Goal: Task Accomplishment & Management: Manage account settings

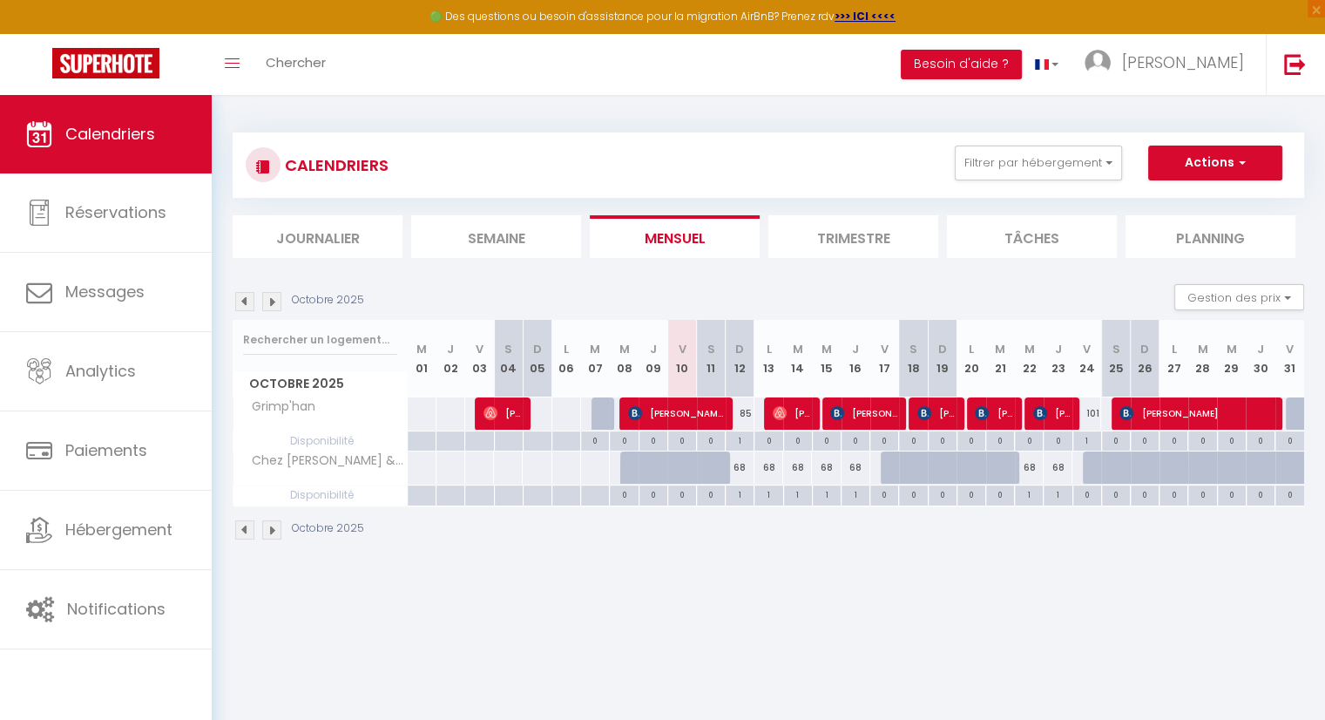
click at [817, 590] on body "🟢 Des questions ou besoin d'assistance pour la migration AirBnB? Prenez rdv >>>…" at bounding box center [662, 455] width 1325 height 720
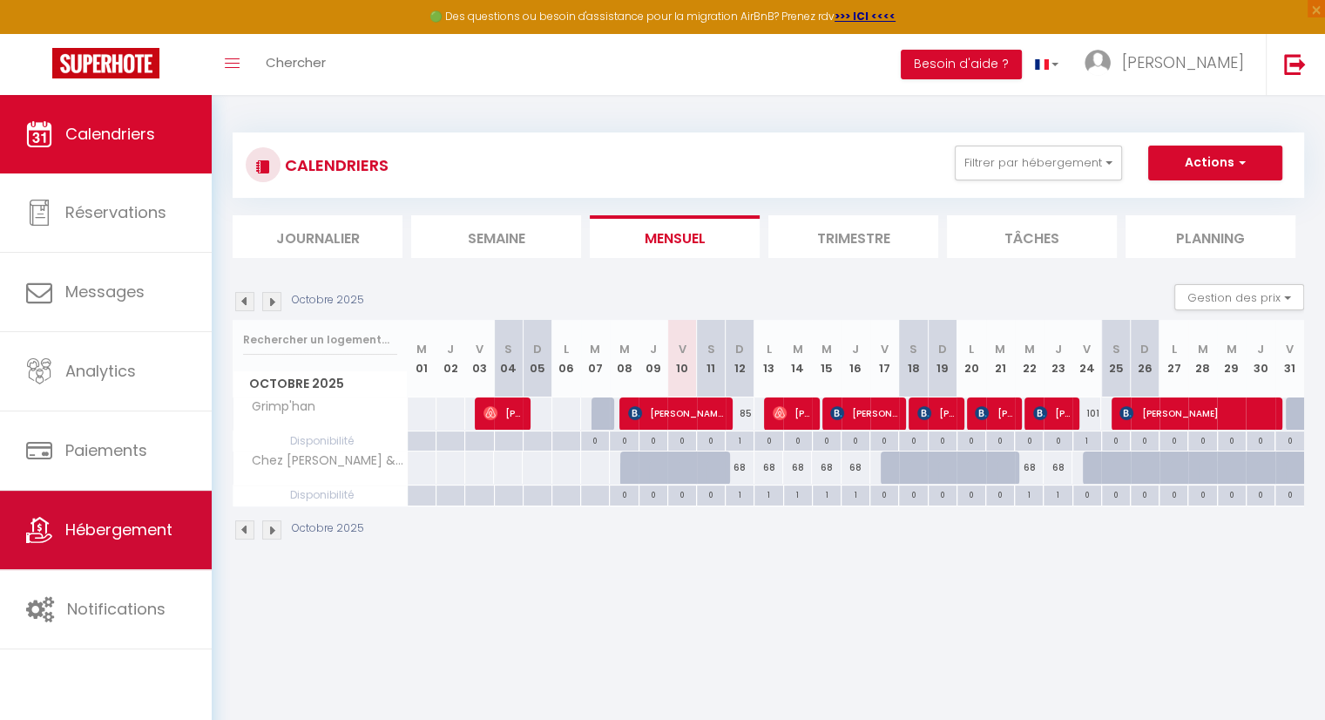
click at [93, 535] on span "Hébergement" at bounding box center [118, 529] width 107 height 22
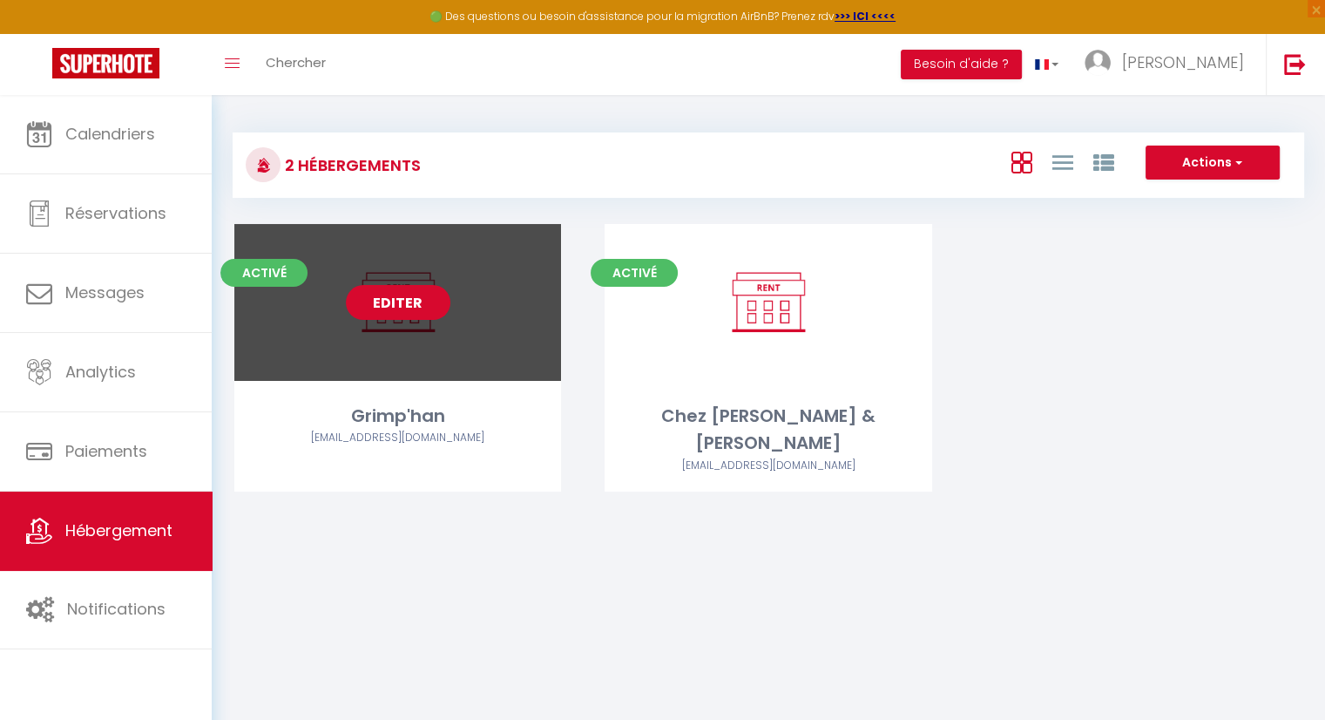
click at [423, 305] on link "Editer" at bounding box center [398, 302] width 105 height 35
select select "3"
select select "2"
select select "1"
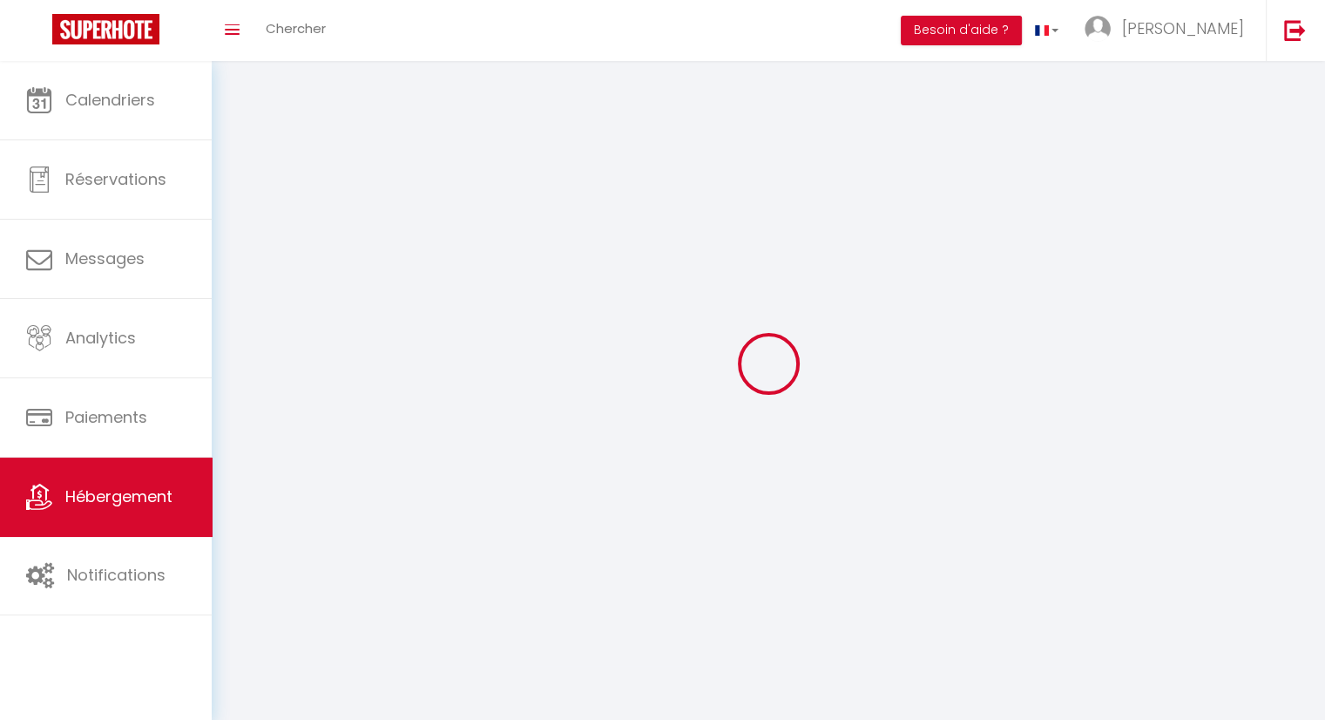
select select
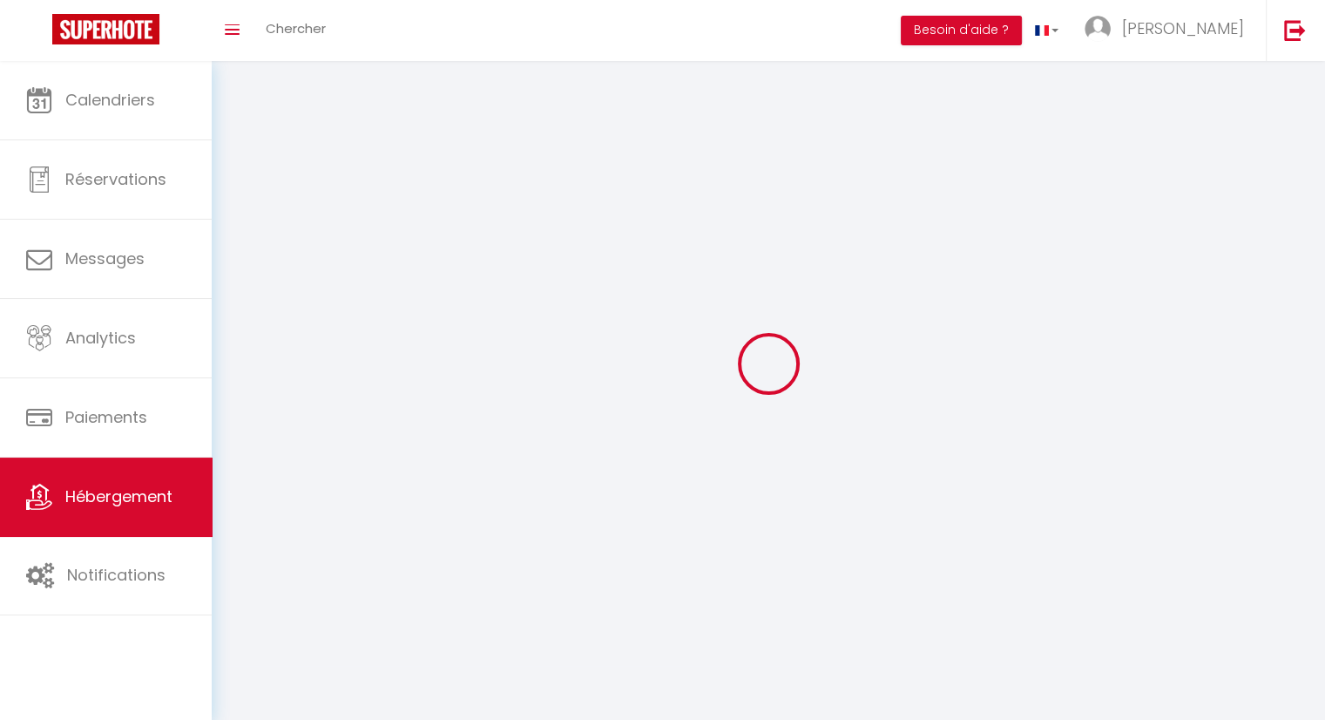
select select
checkbox input "false"
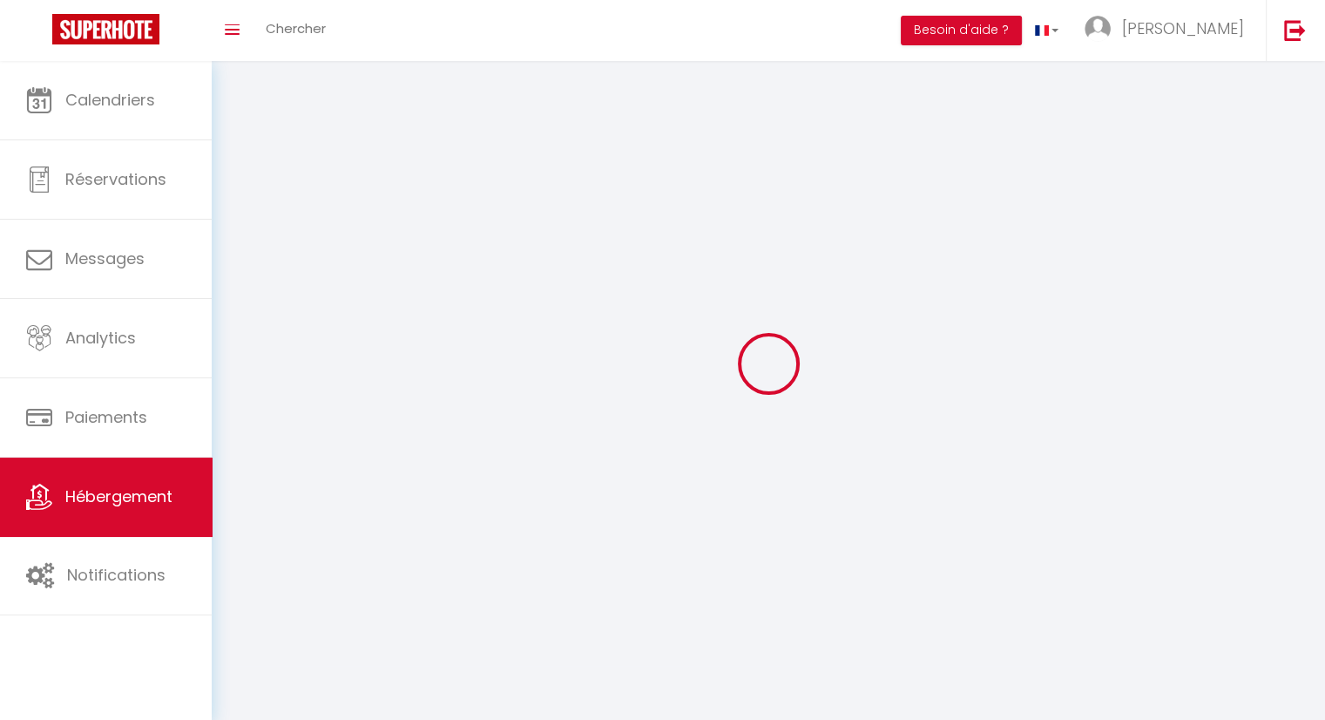
select select
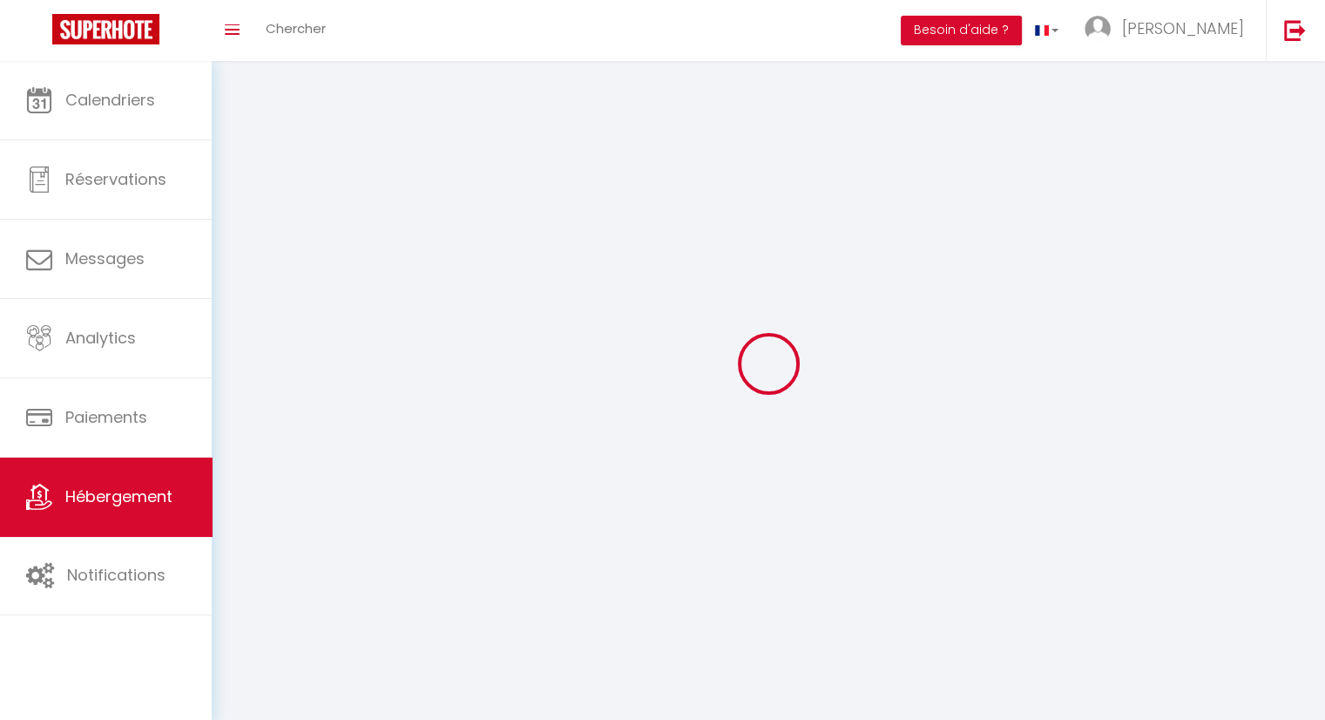
select select
checkbox input "false"
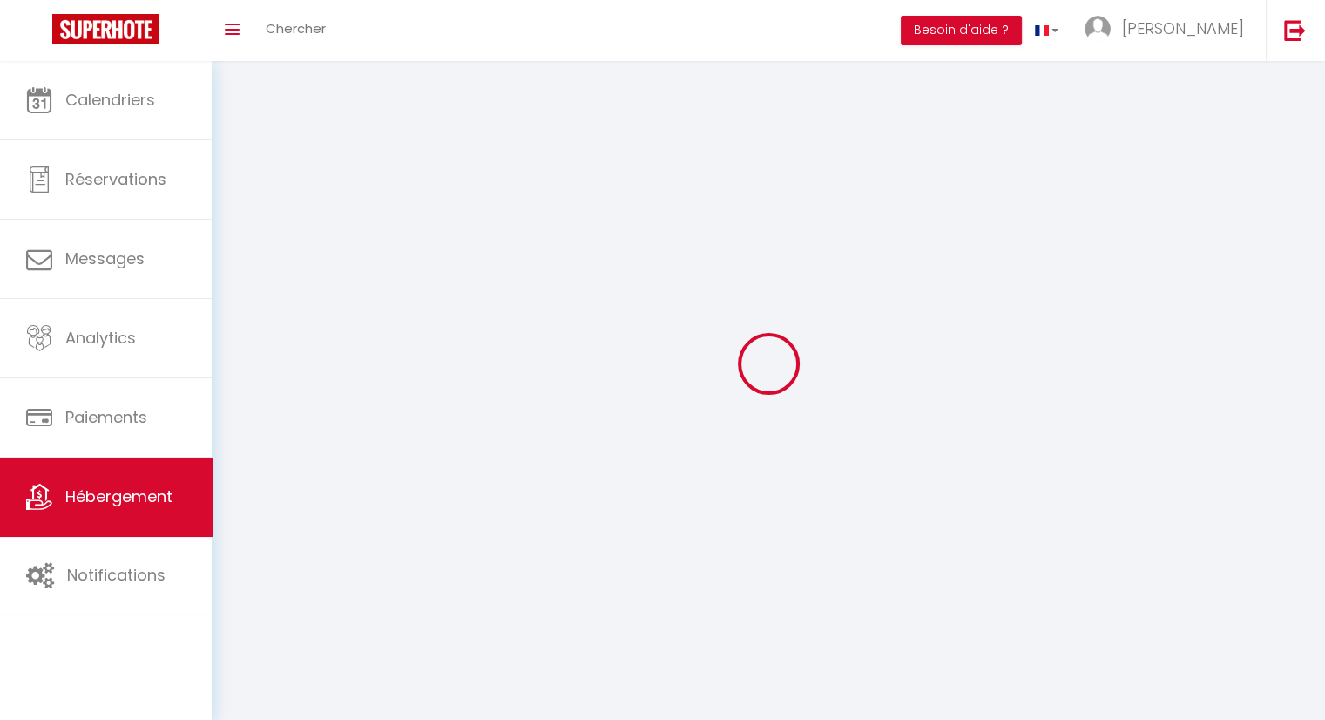
checkbox input "false"
select select
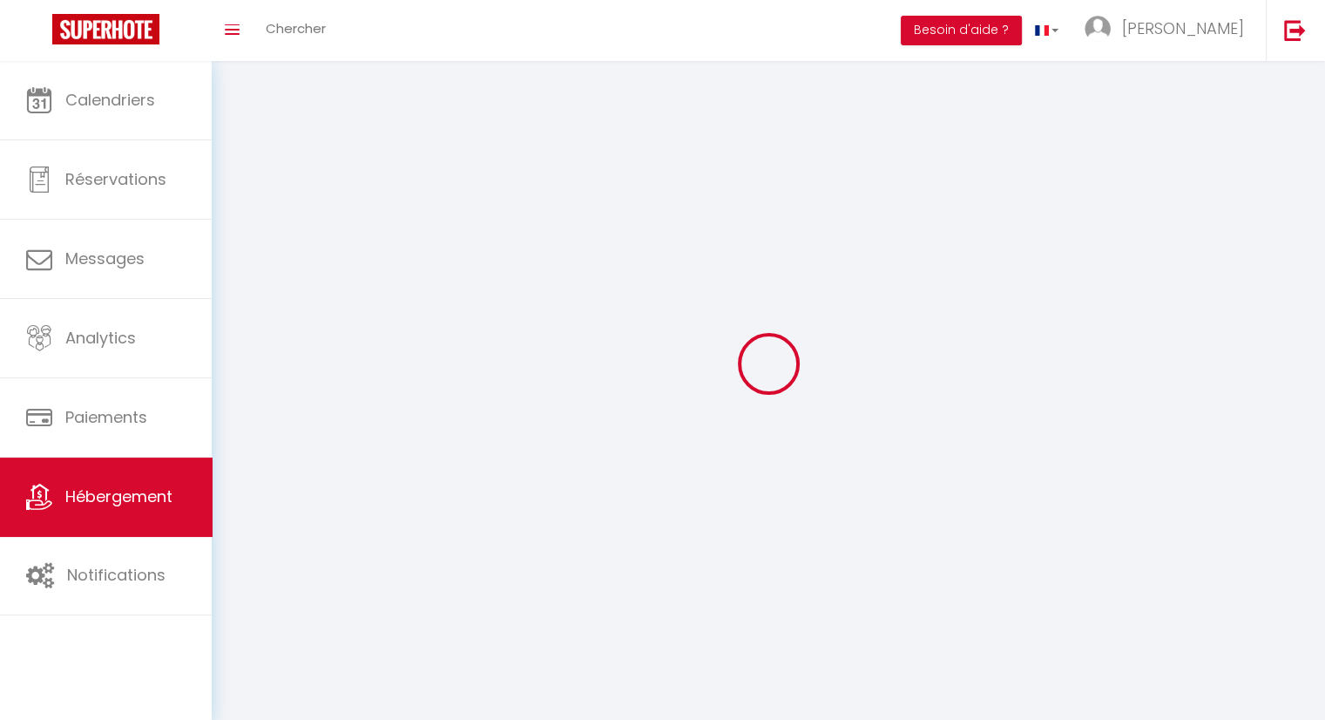
select select
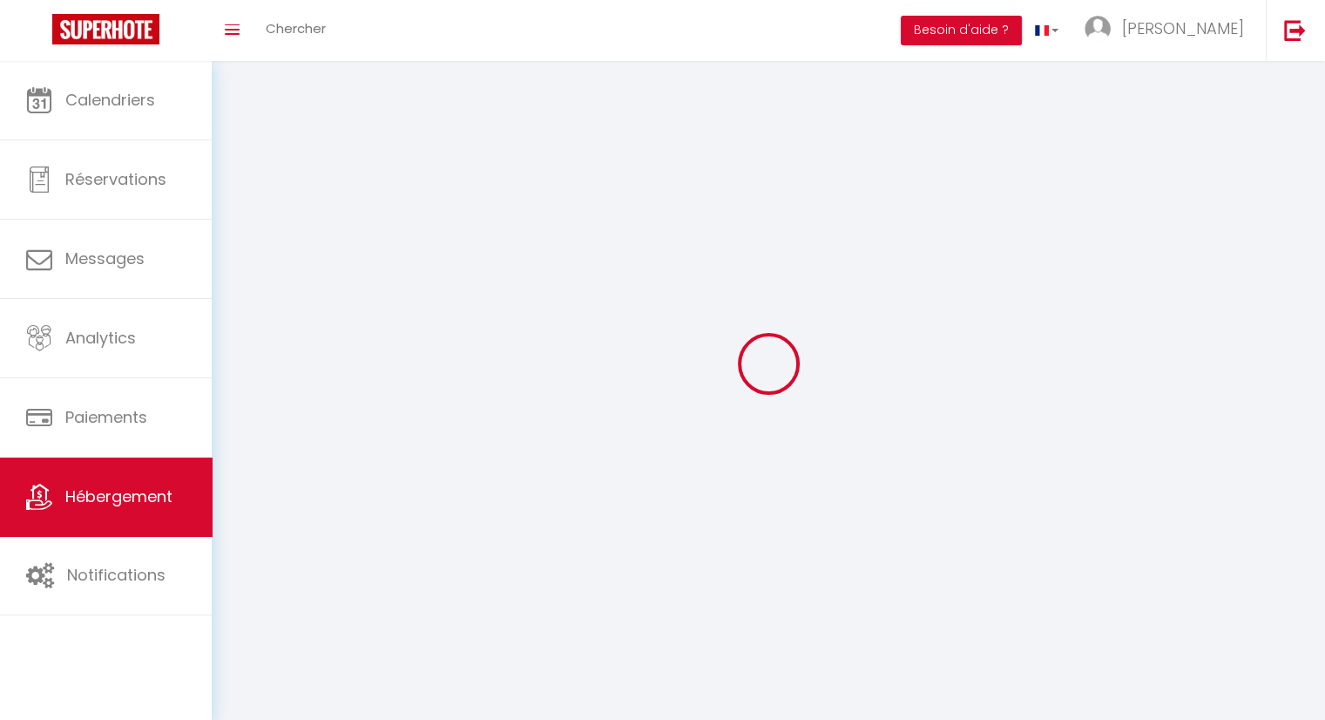
select select
checkbox input "false"
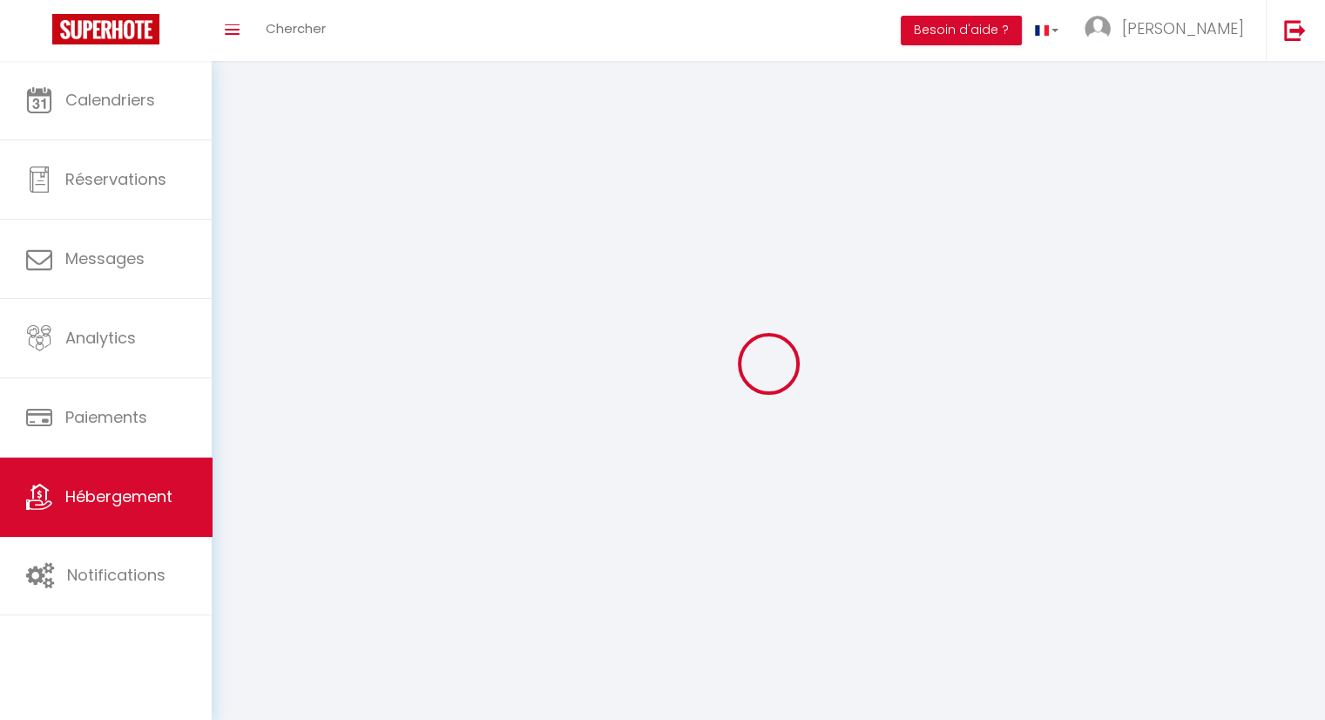
select select
select select "28"
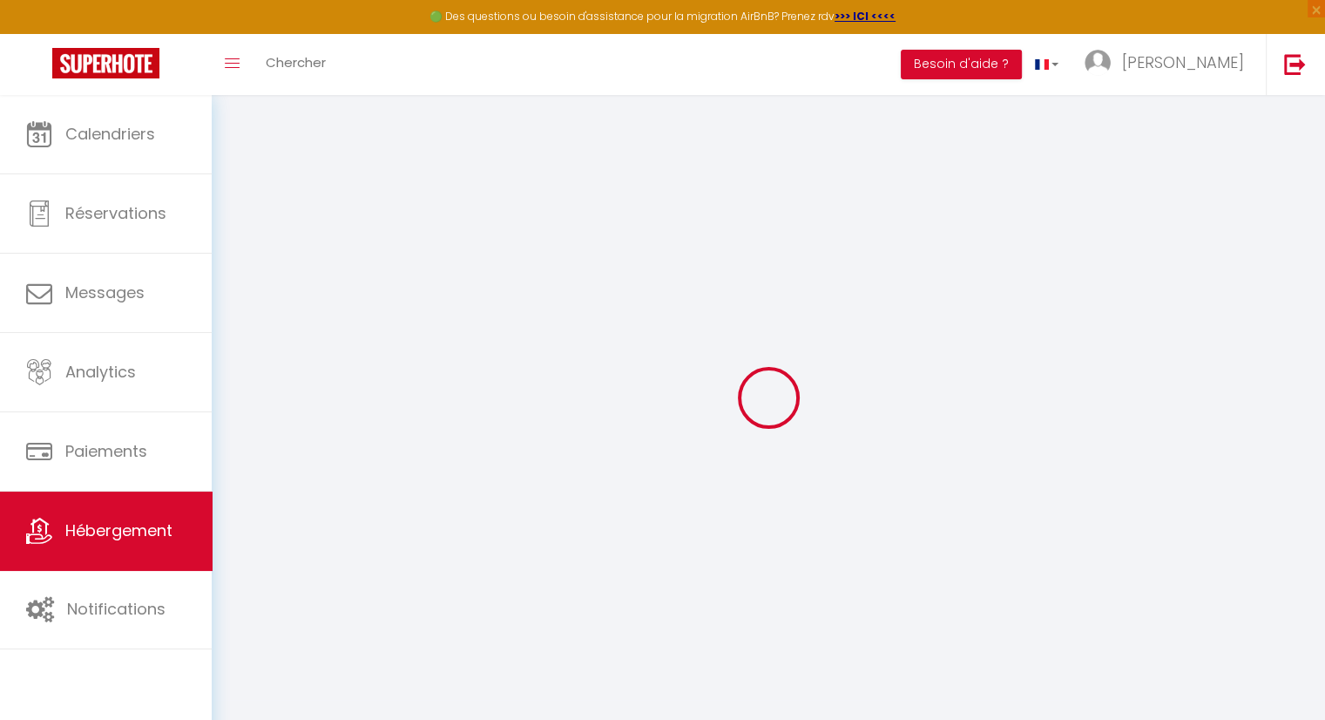
select select
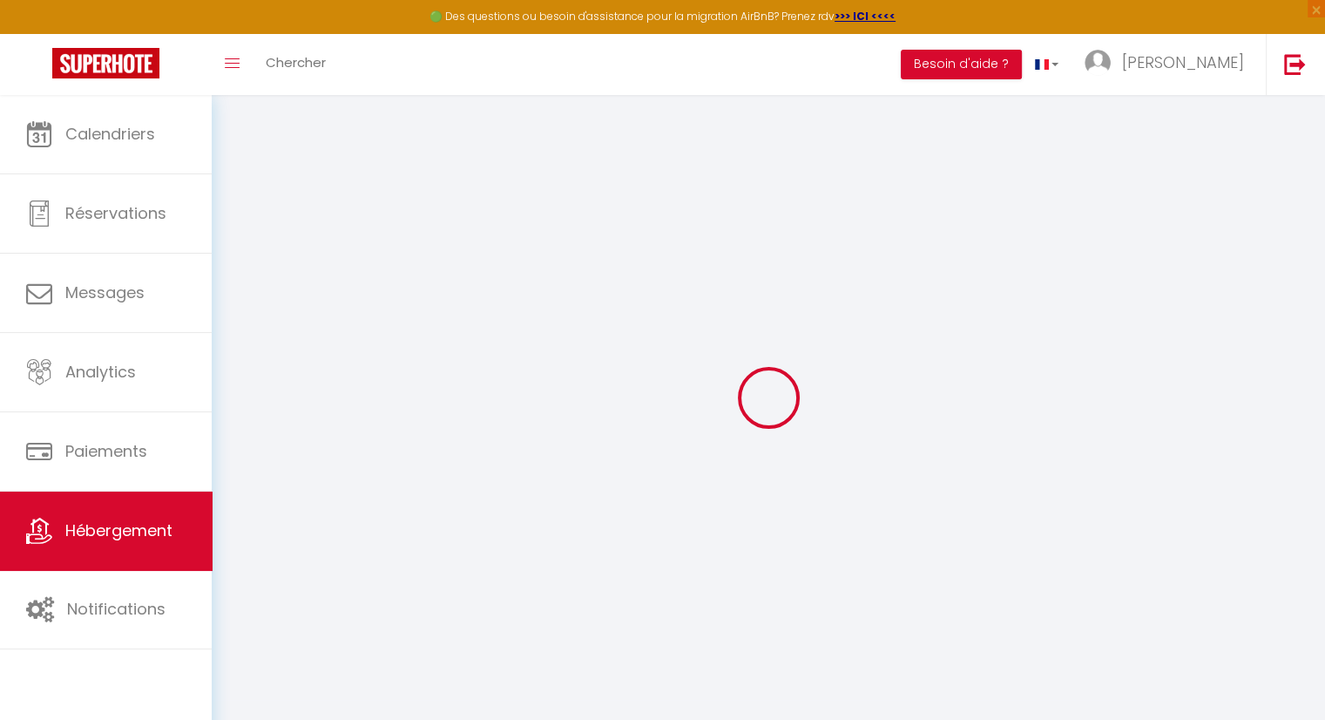
select select
checkbox input "false"
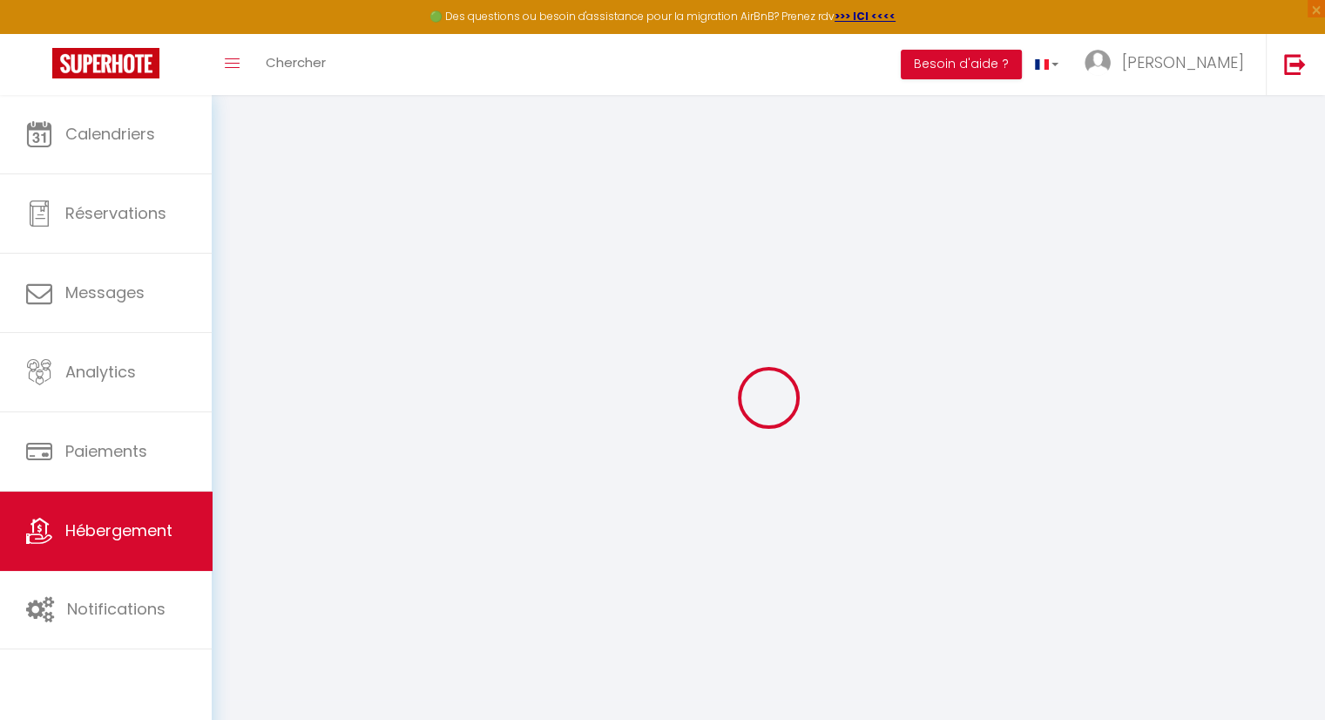
select select
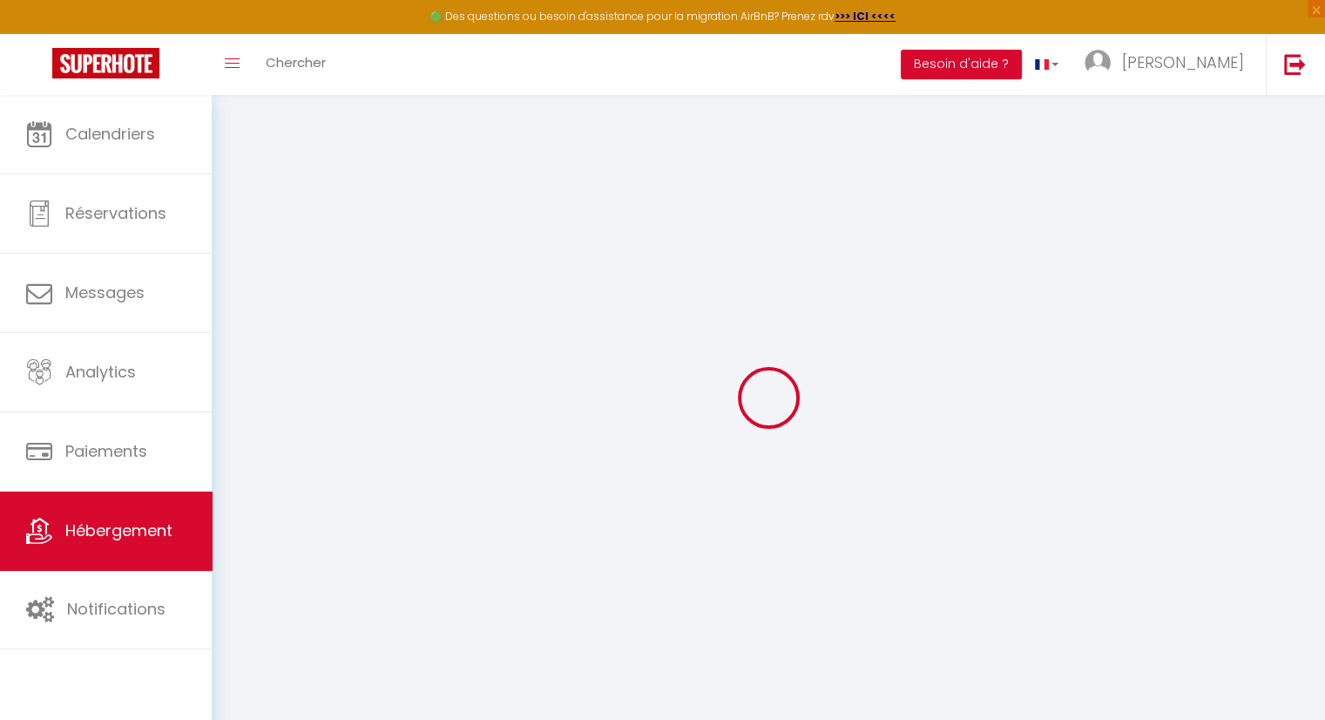
select select
checkbox input "false"
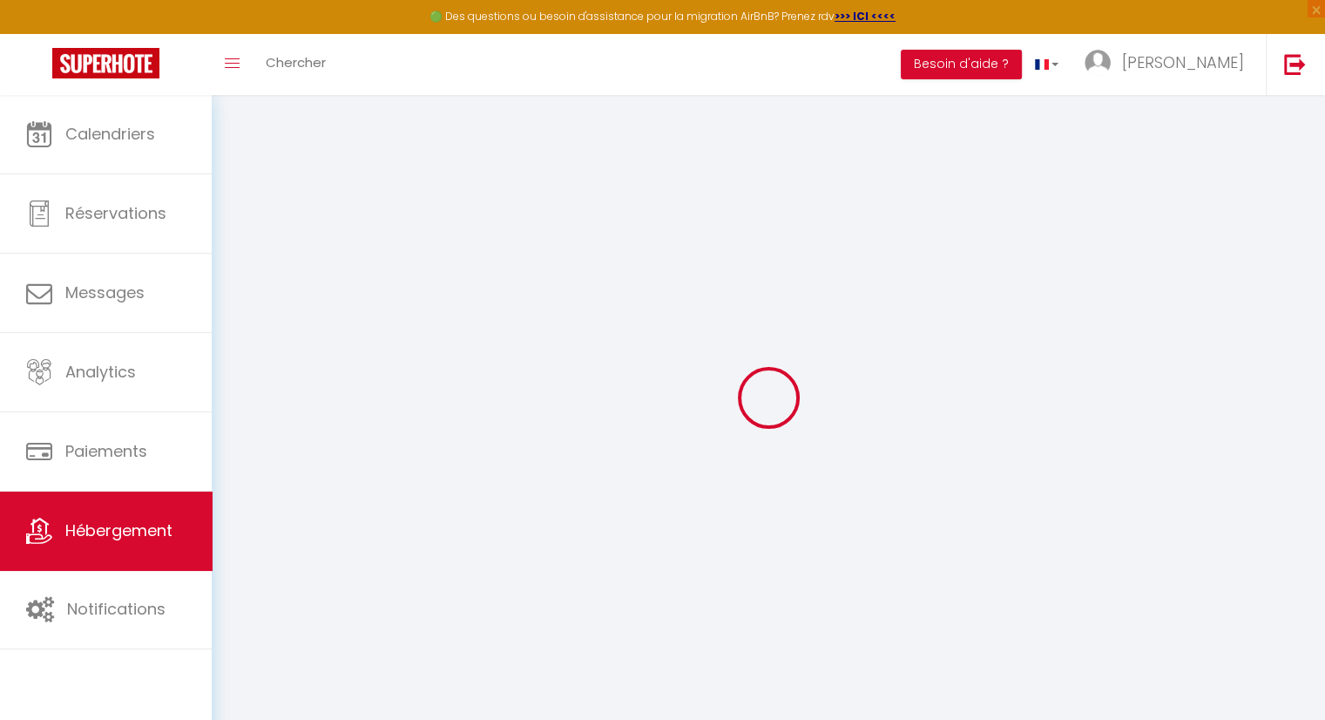
checkbox input "false"
select select
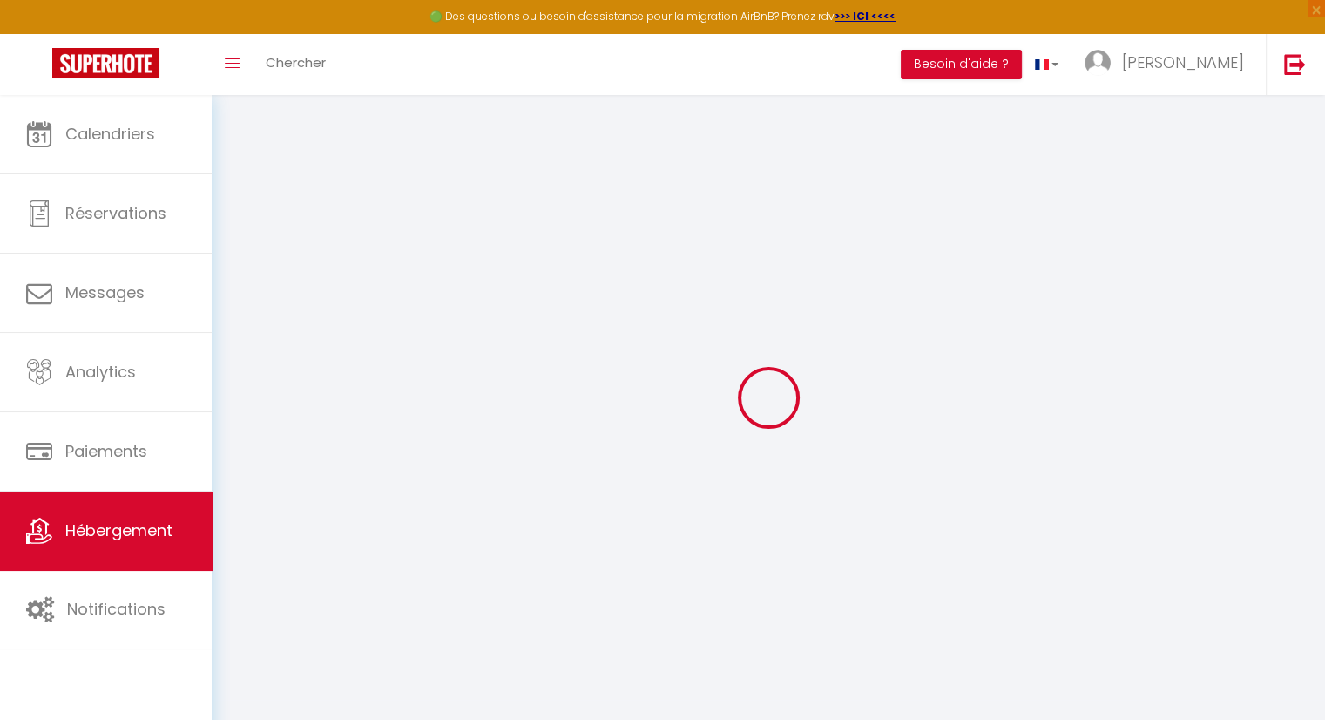
select select
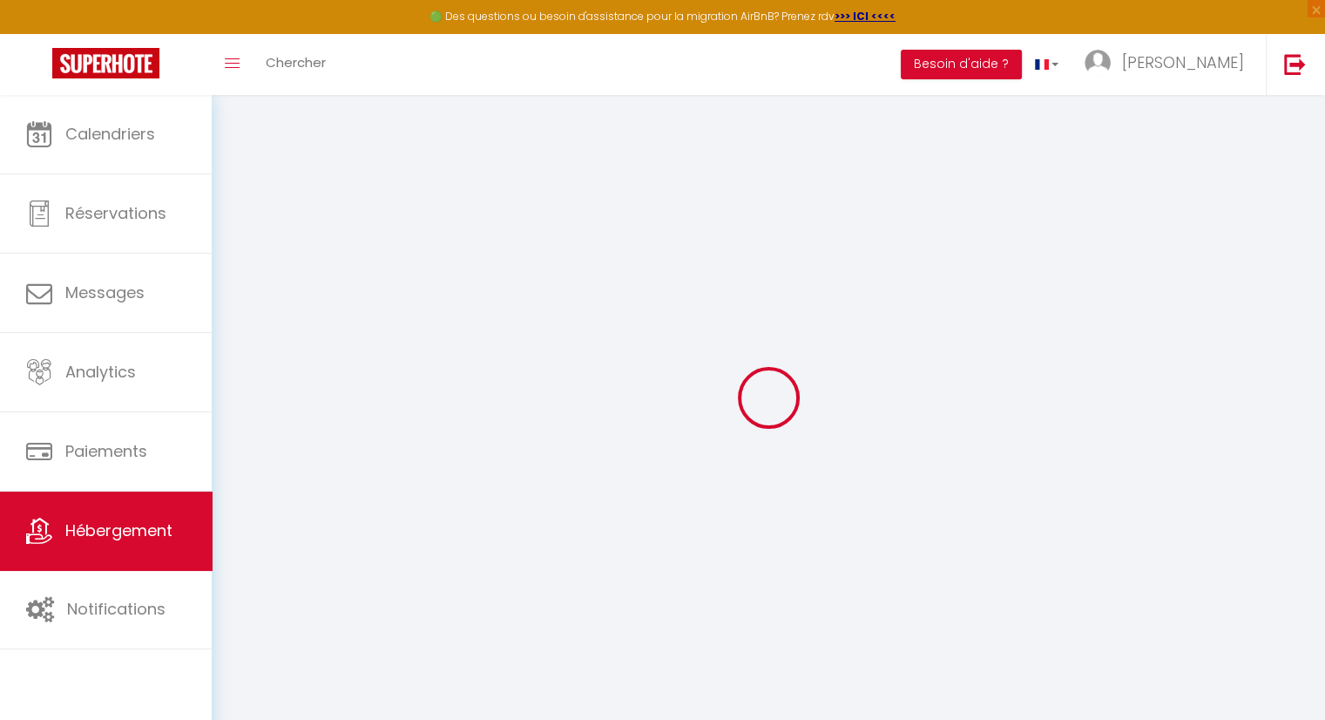
checkbox input "false"
select select
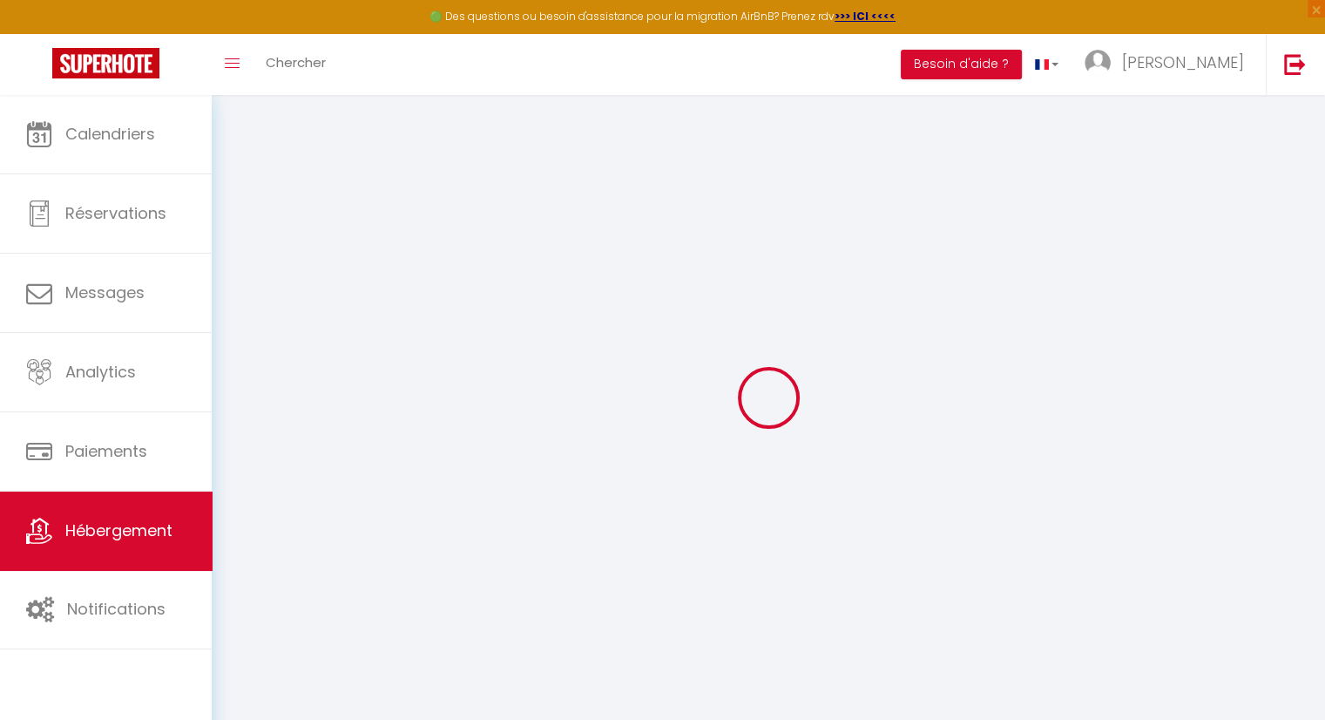
select select
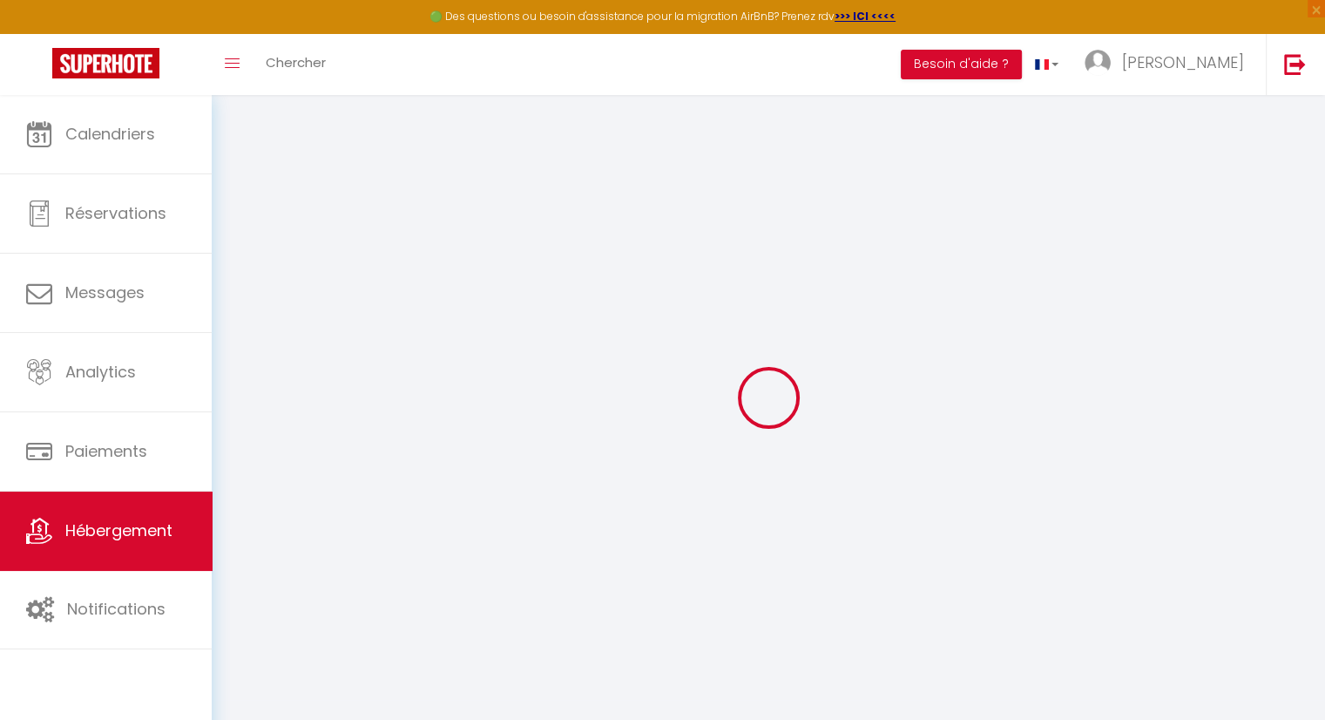
select select
checkbox input "false"
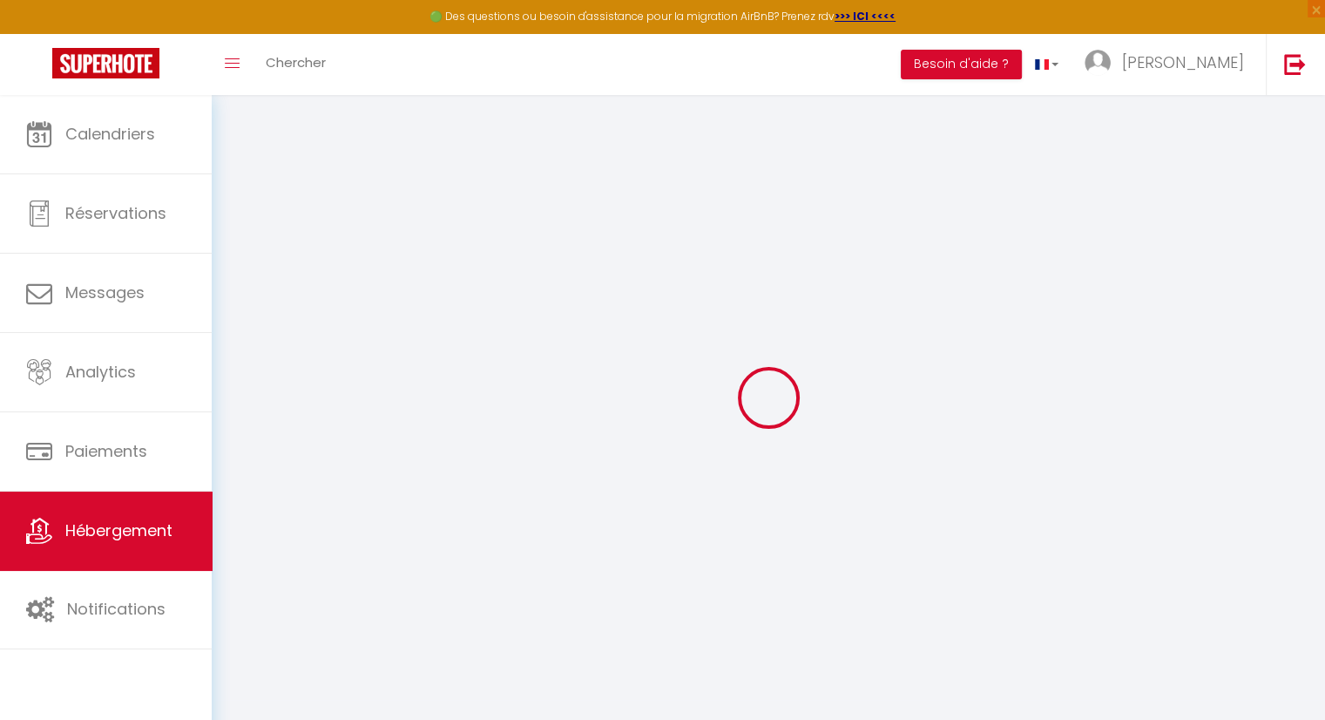
checkbox input "false"
select select
type input "Grimp'han"
type input "[PERSON_NAME]"
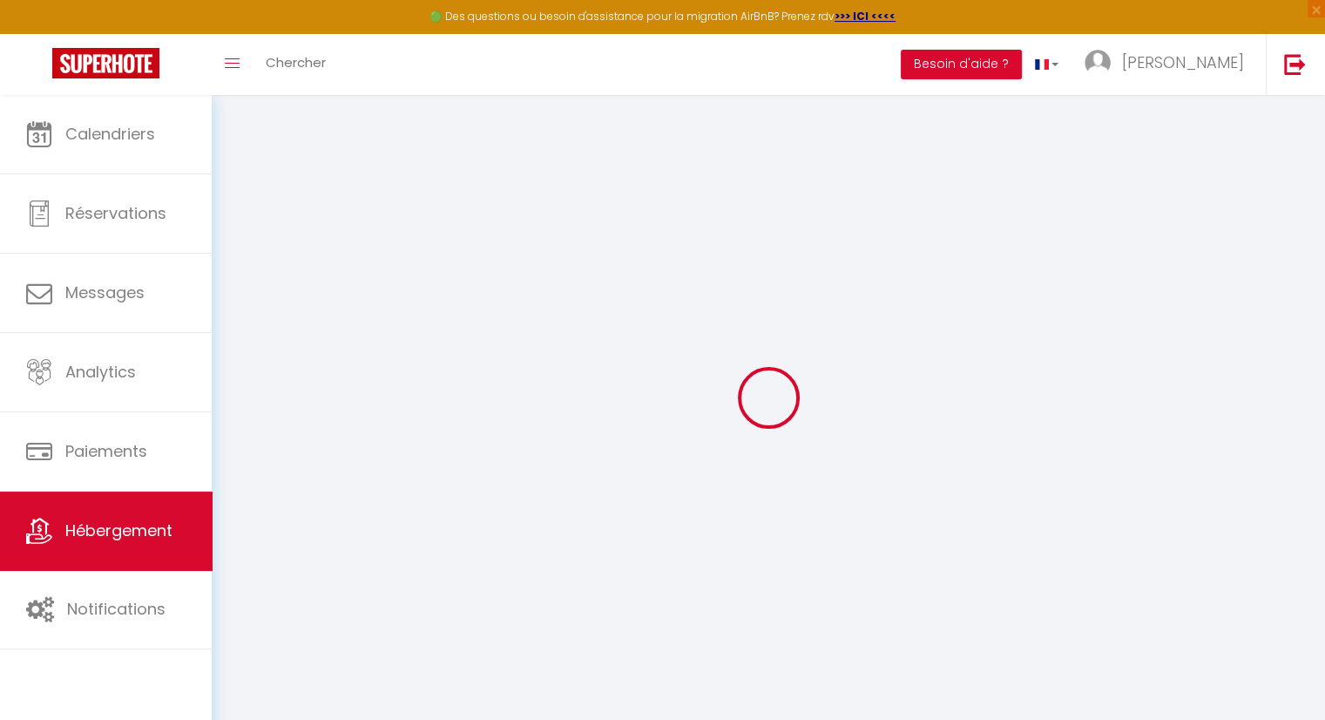
type input "Dambly"
type input "[STREET_ADDRESS]"
type input "5580"
type input "Han sur Lesse"
select select "houses"
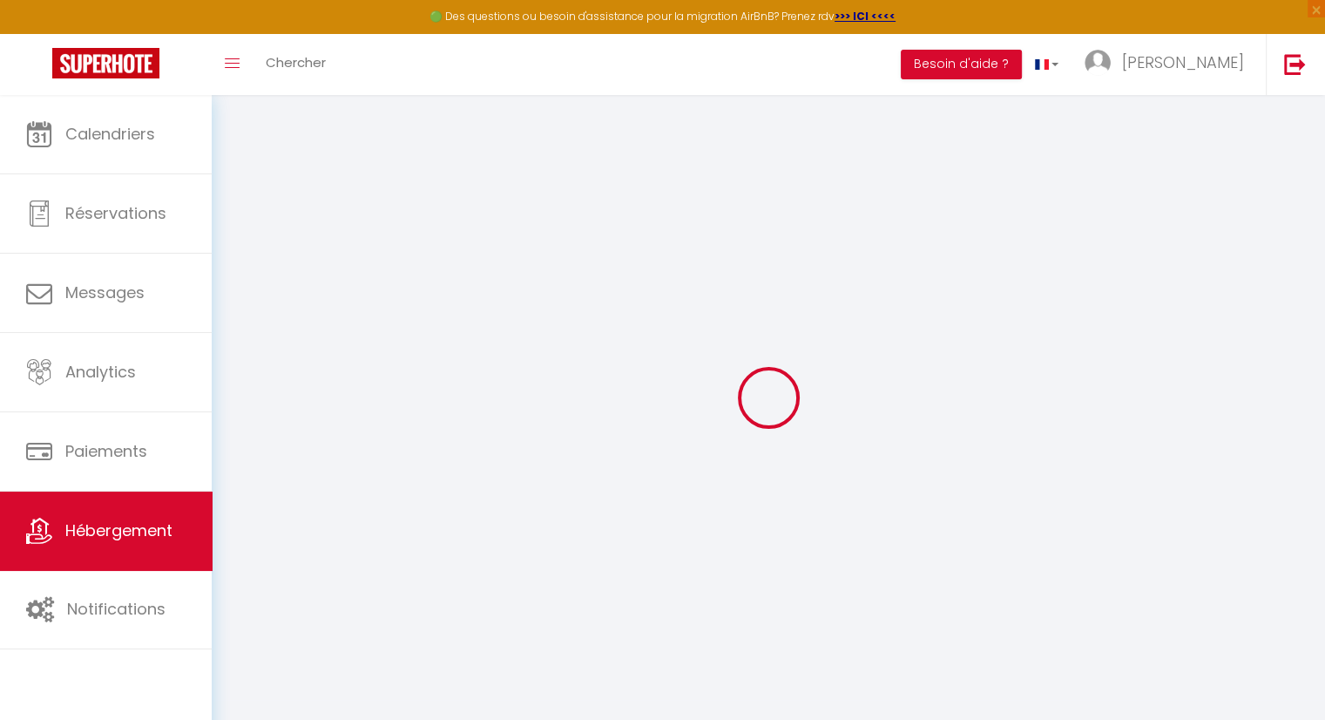
select select "4"
type input "100"
type input "165"
type input "40"
type input "6"
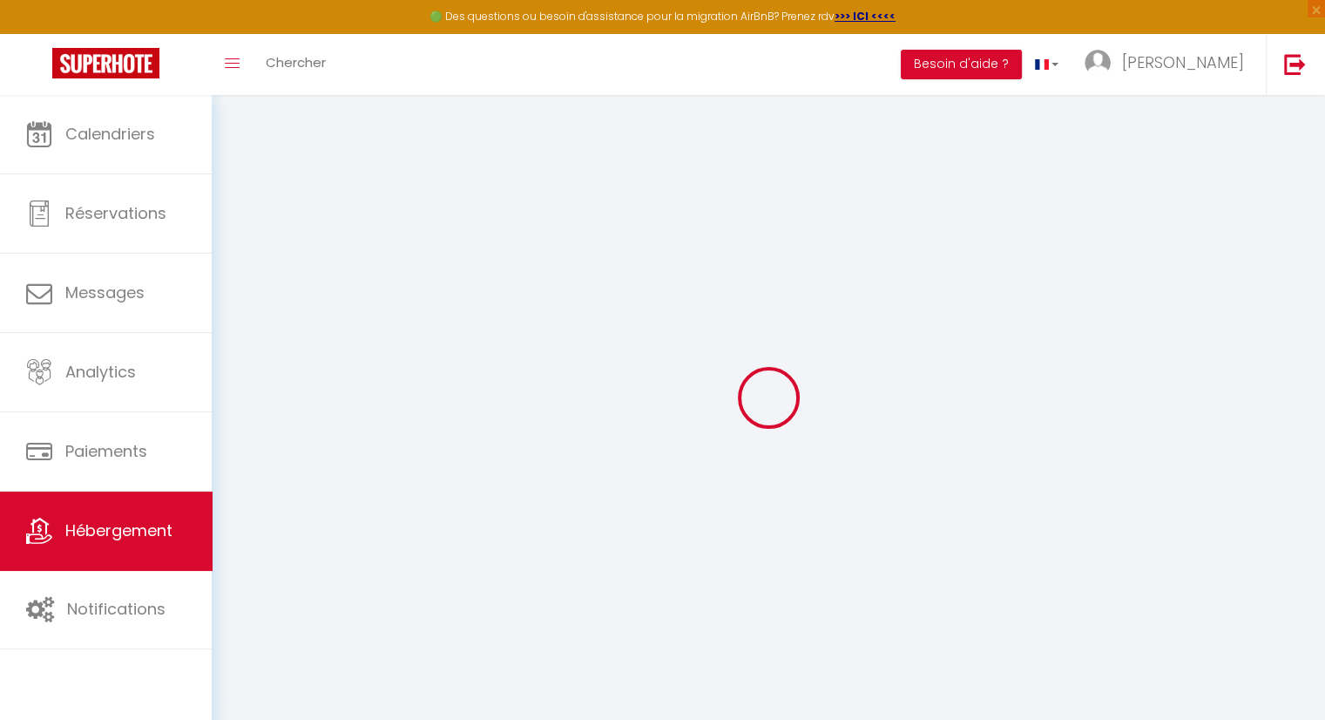
select select
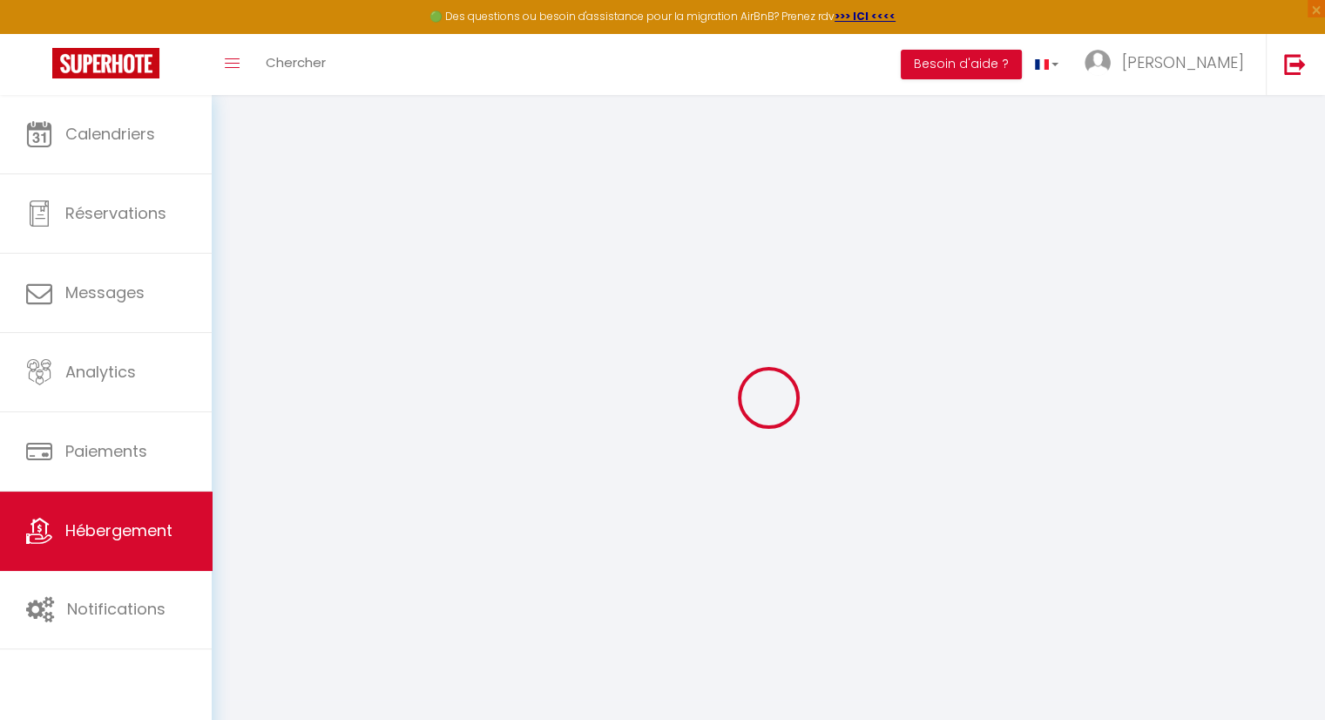
type input "[STREET_ADDRESS]"
type input "5580"
type input "han sur lesse"
select select "23"
type input "[EMAIL_ADDRESS][DOMAIN_NAME]"
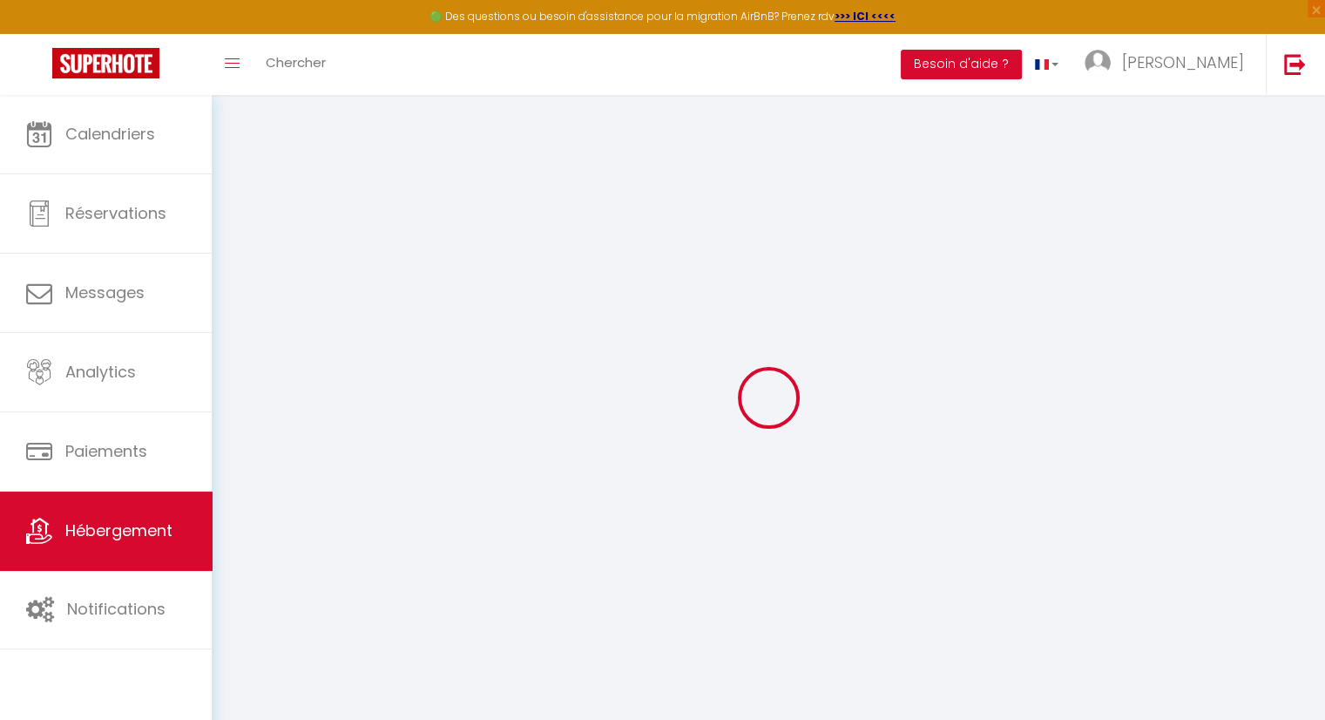
select select
checkbox input "false"
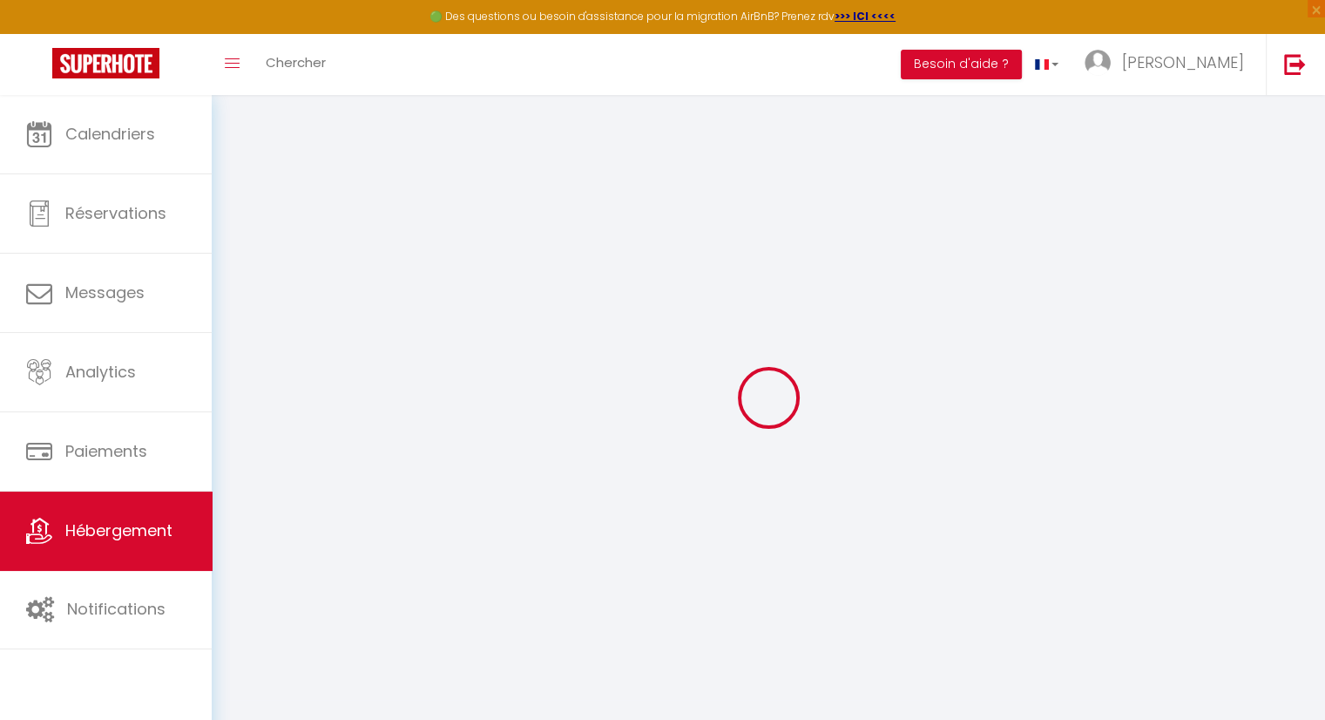
select select
type input "15"
type input "0"
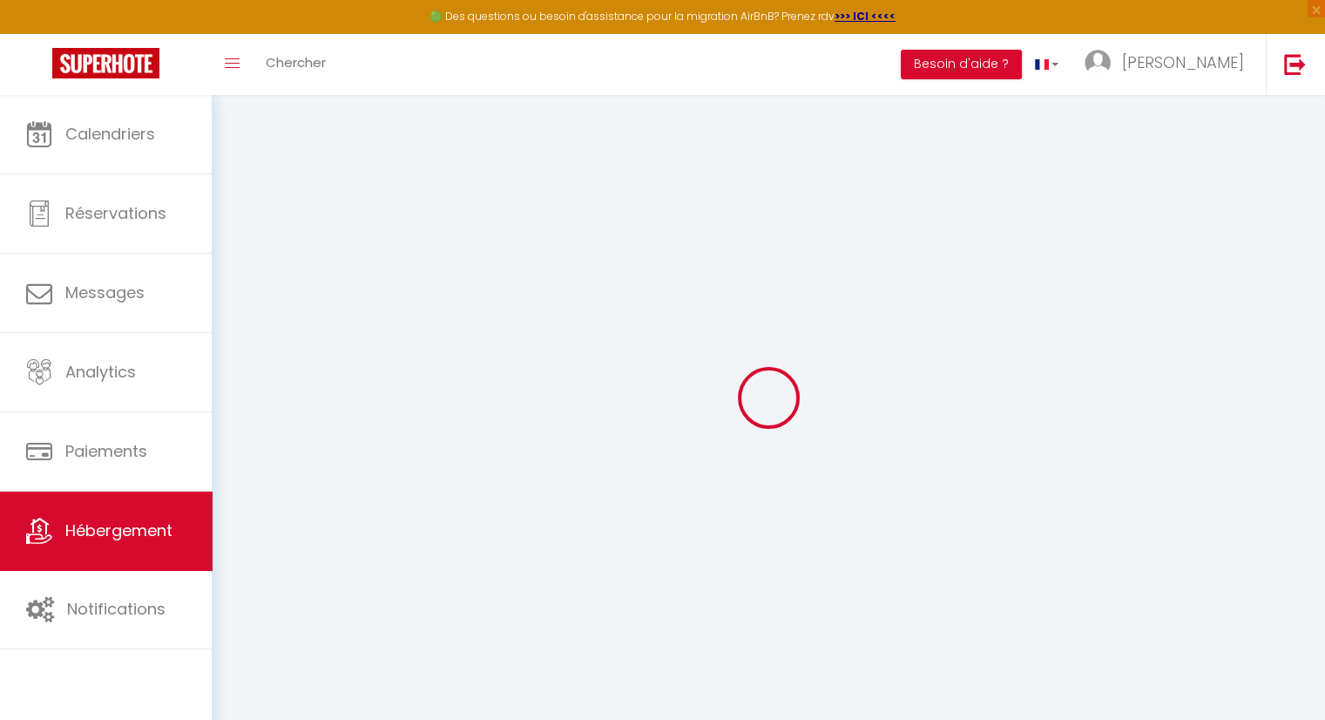
select select
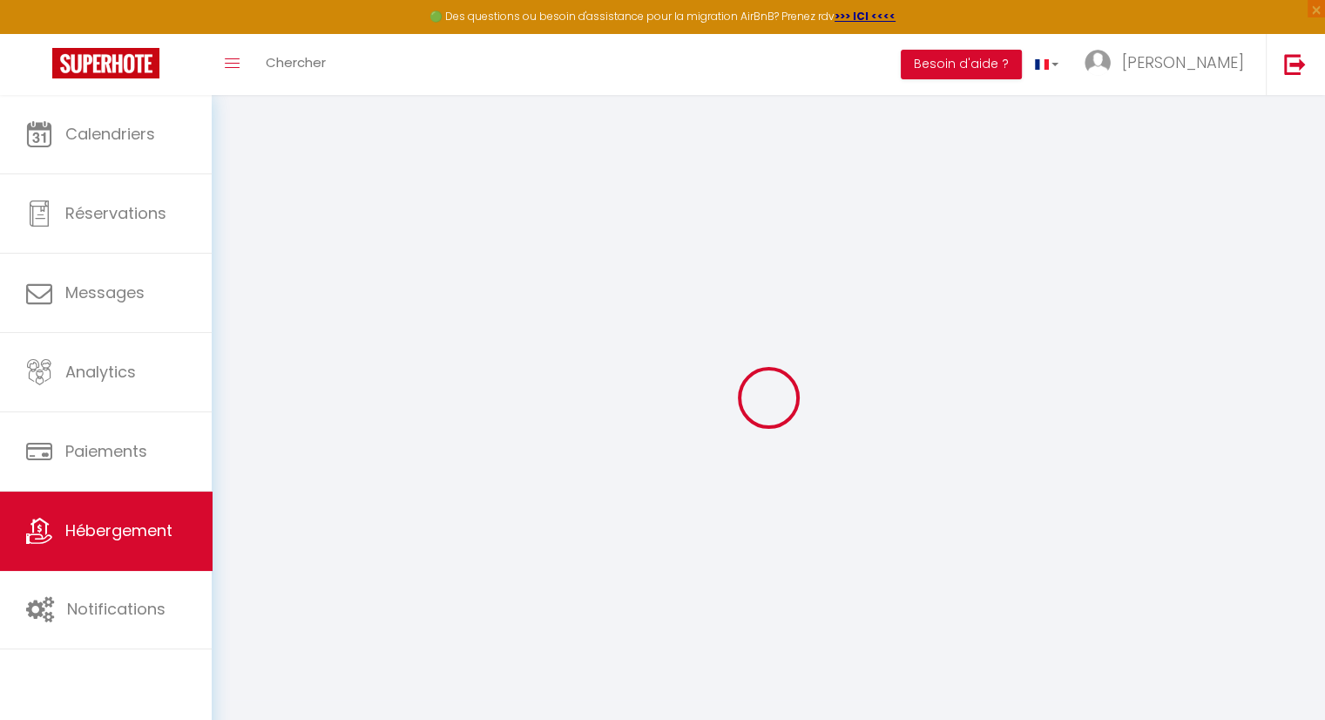
select select
checkbox input "false"
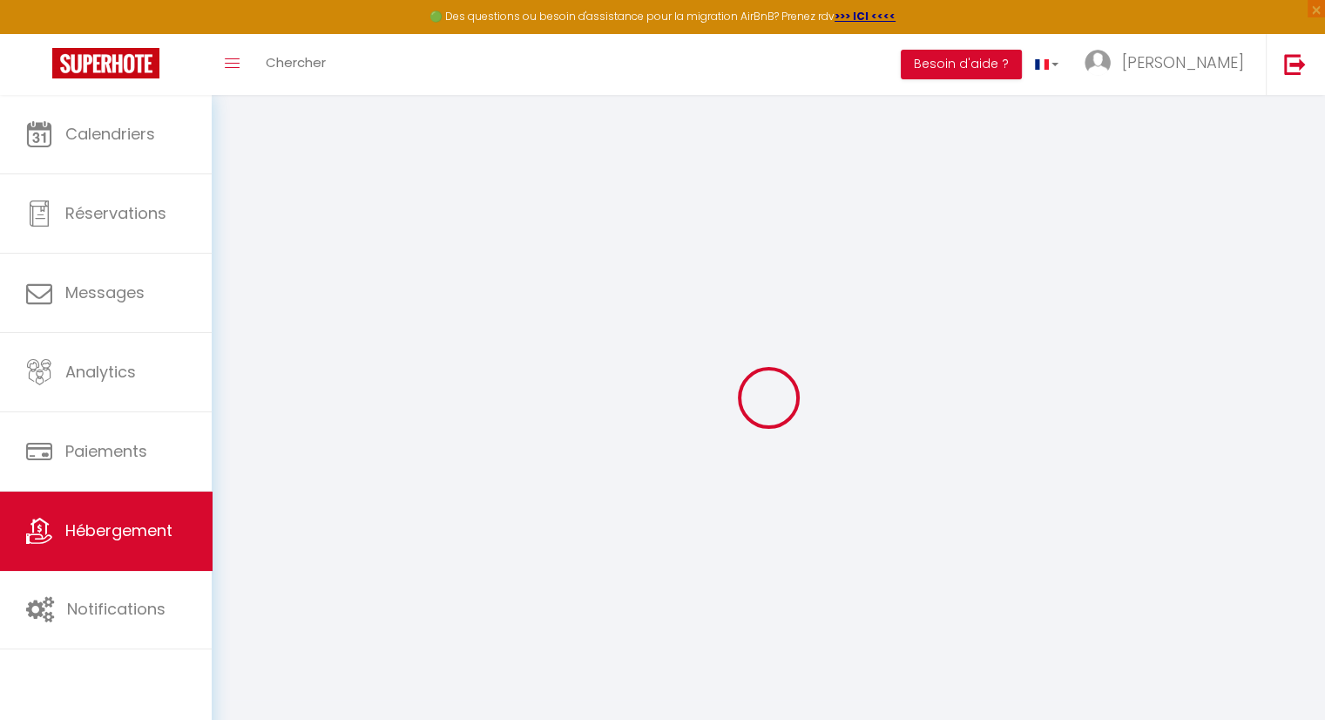
select select
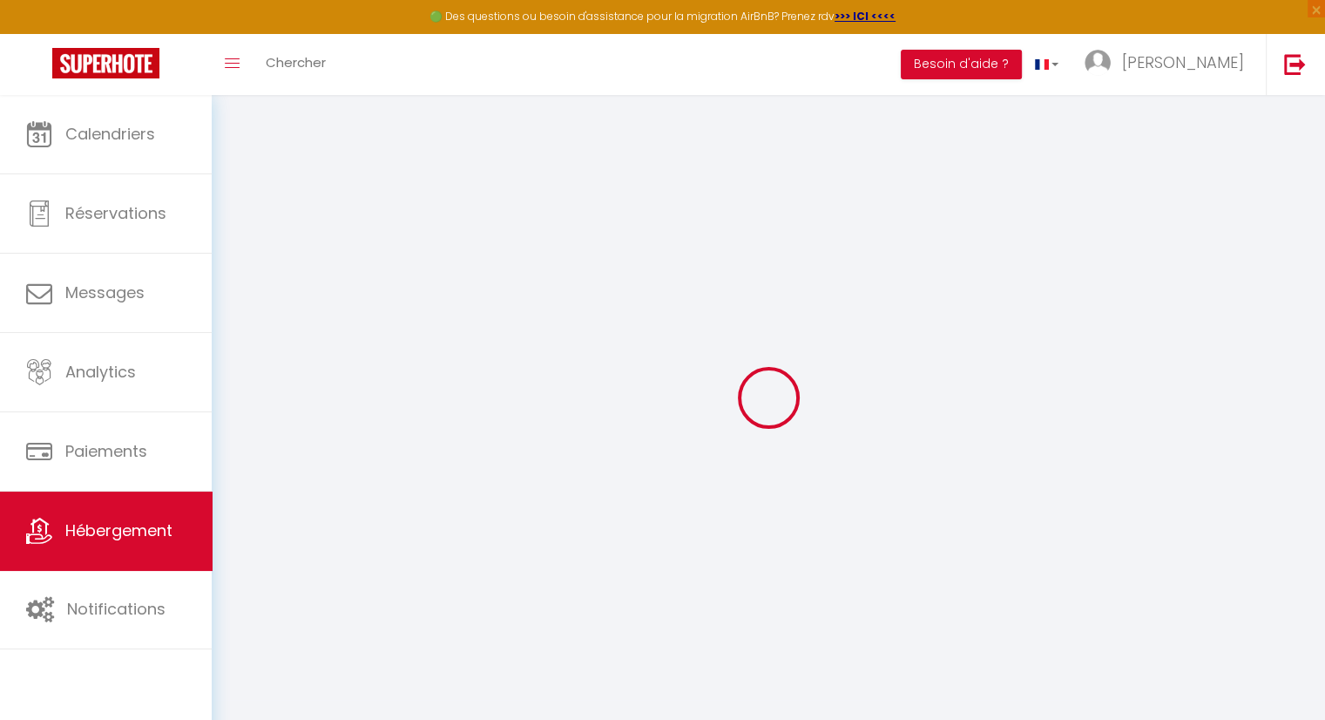
select select
checkbox input "false"
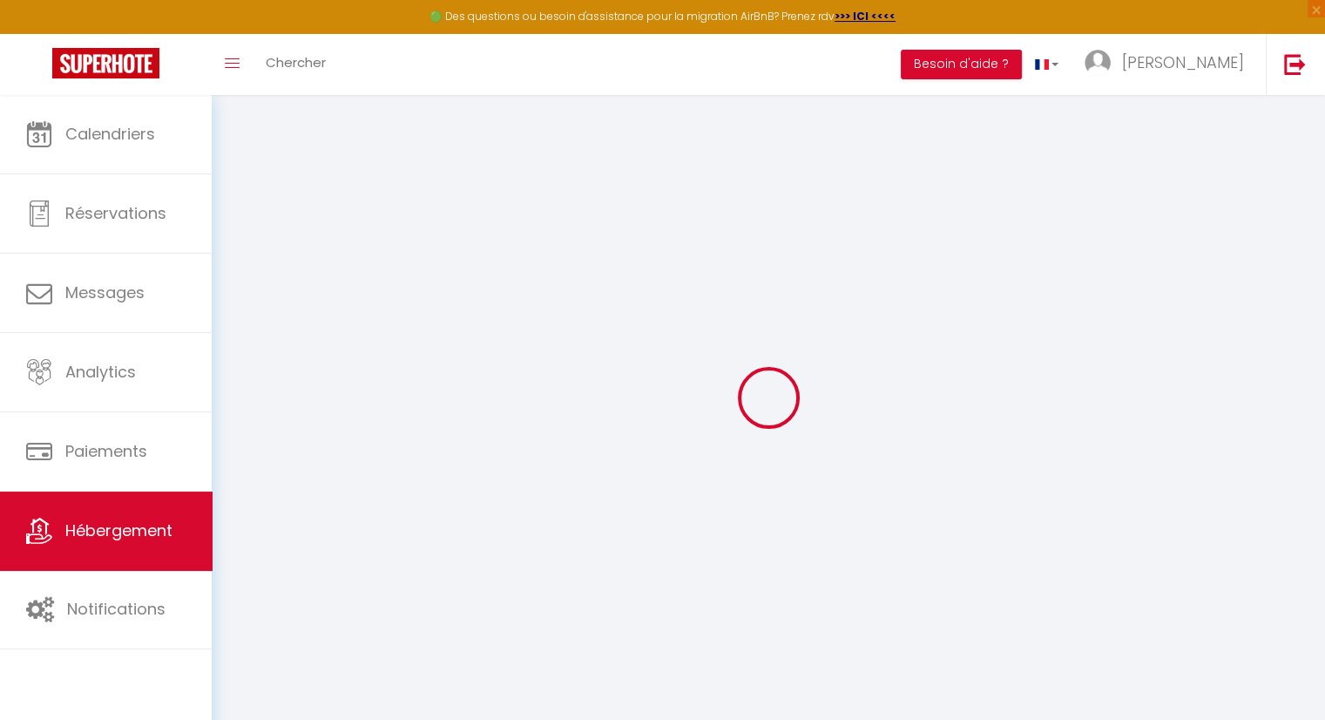
select select
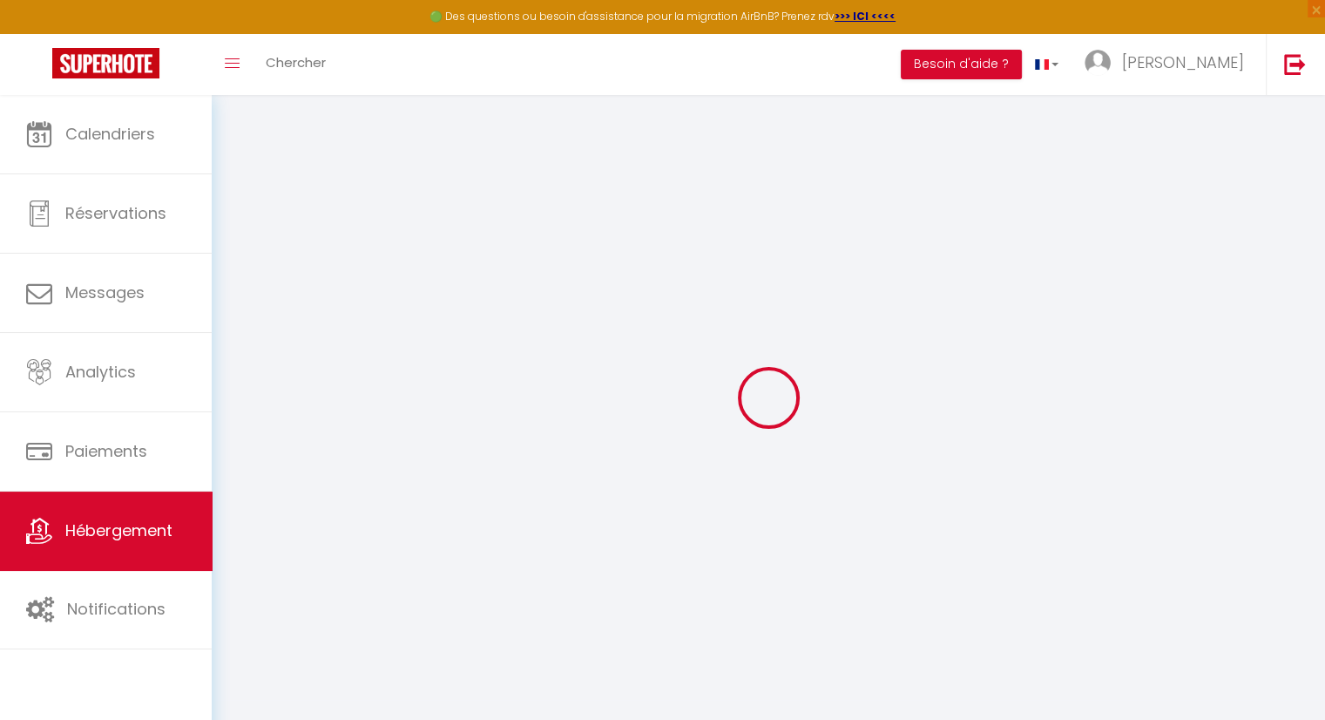
select select
checkbox input "false"
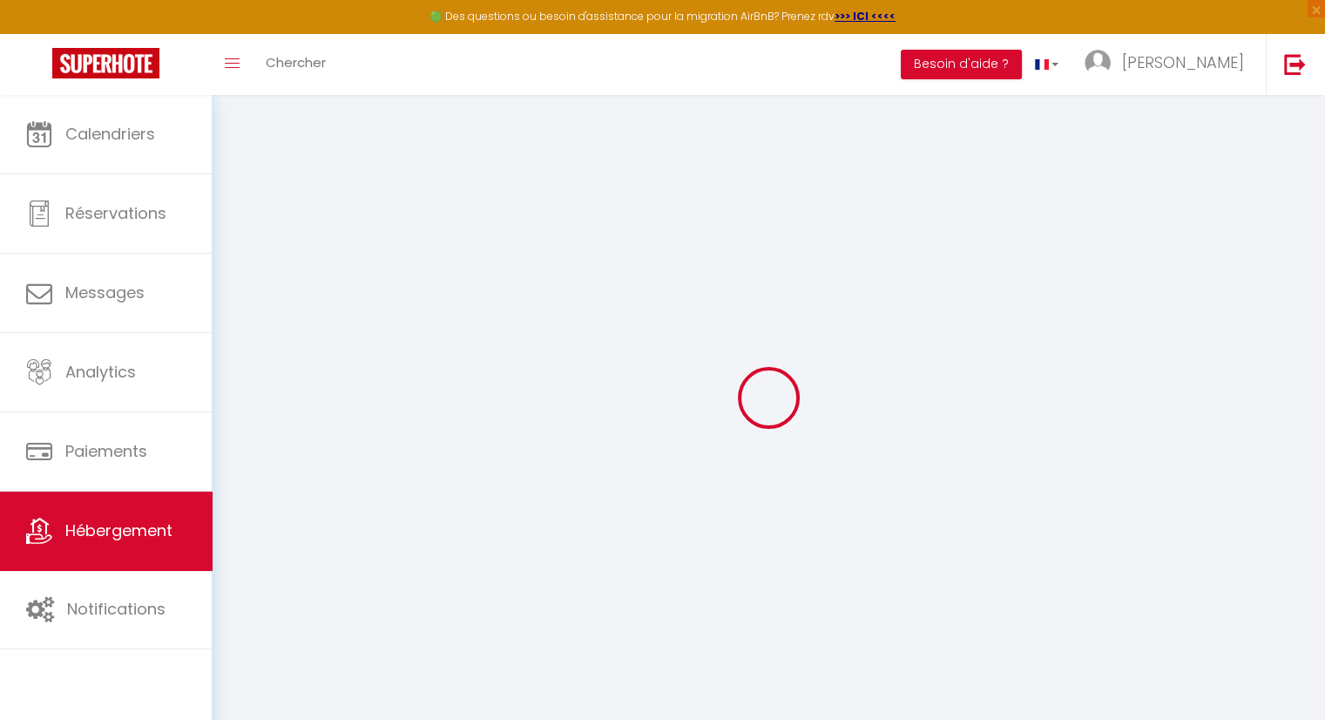
select select
checkbox input "false"
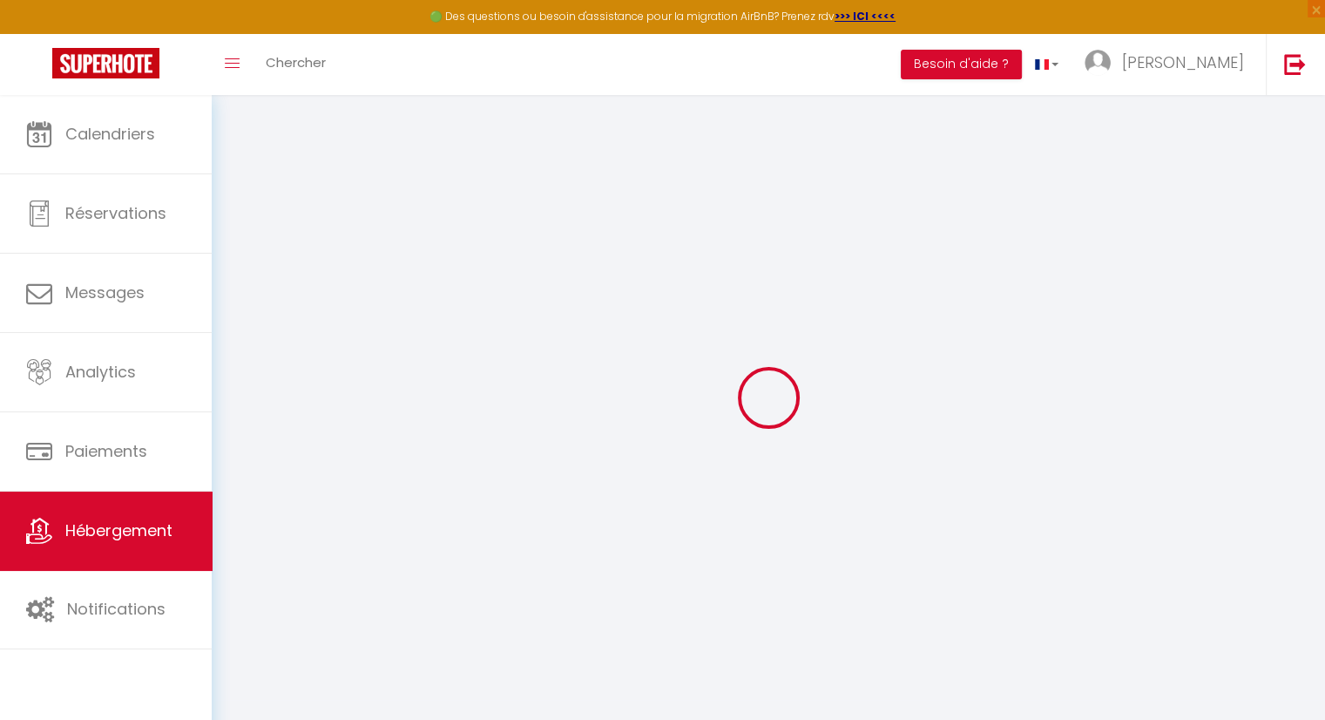
select select "17:00"
select select "17:30"
select select "11:30"
select select "30"
select select "120"
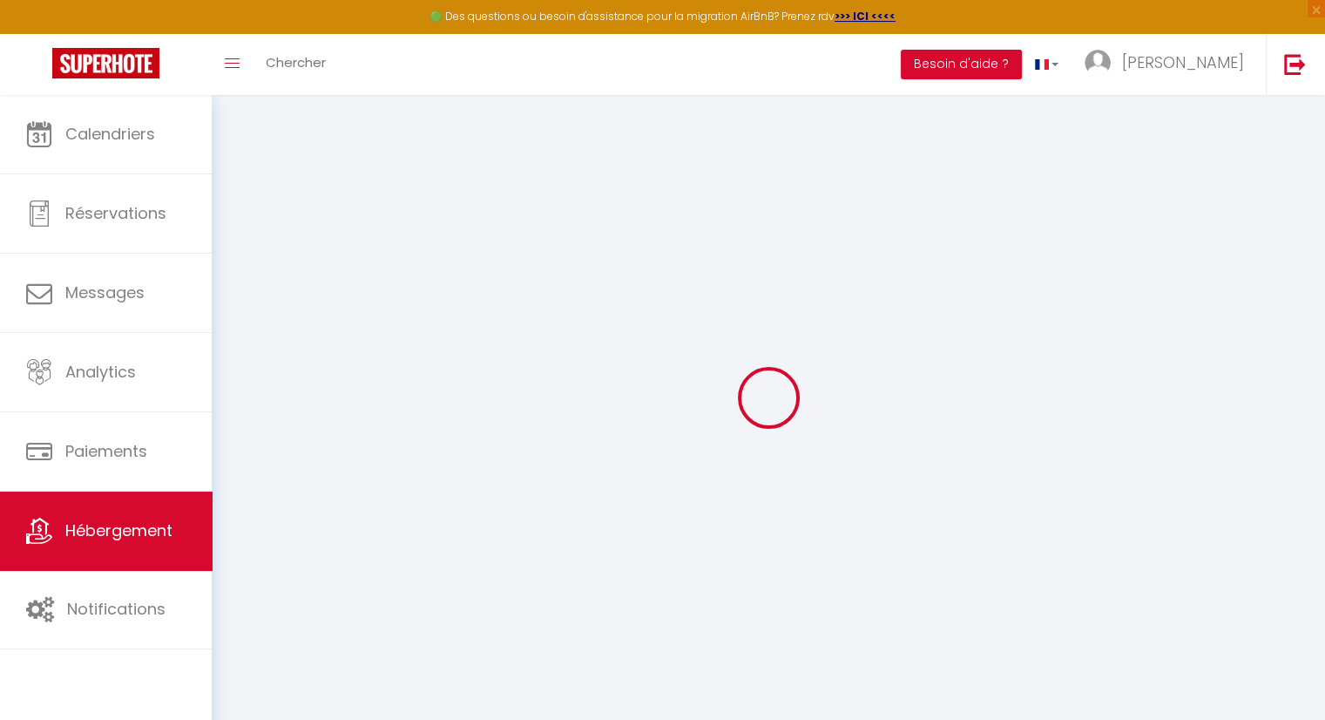
select select
checkbox input "false"
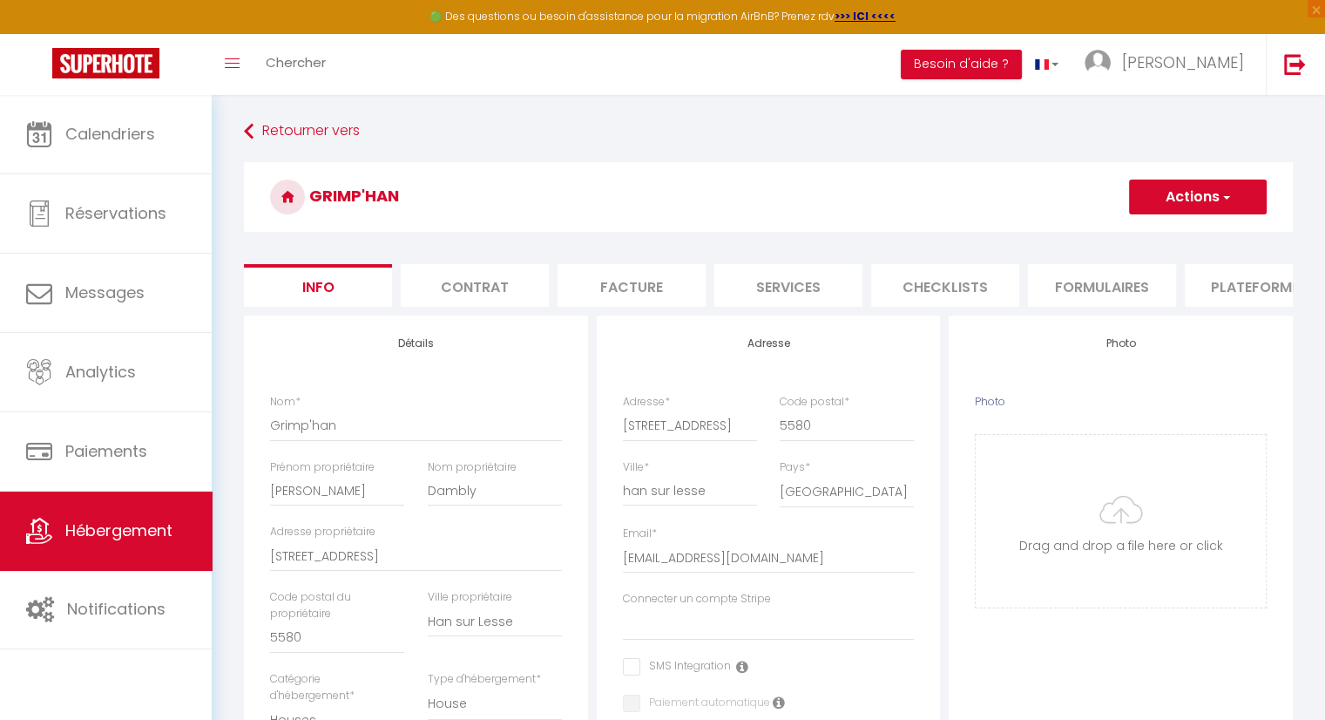
click at [339, 276] on li "Info" at bounding box center [318, 285] width 148 height 43
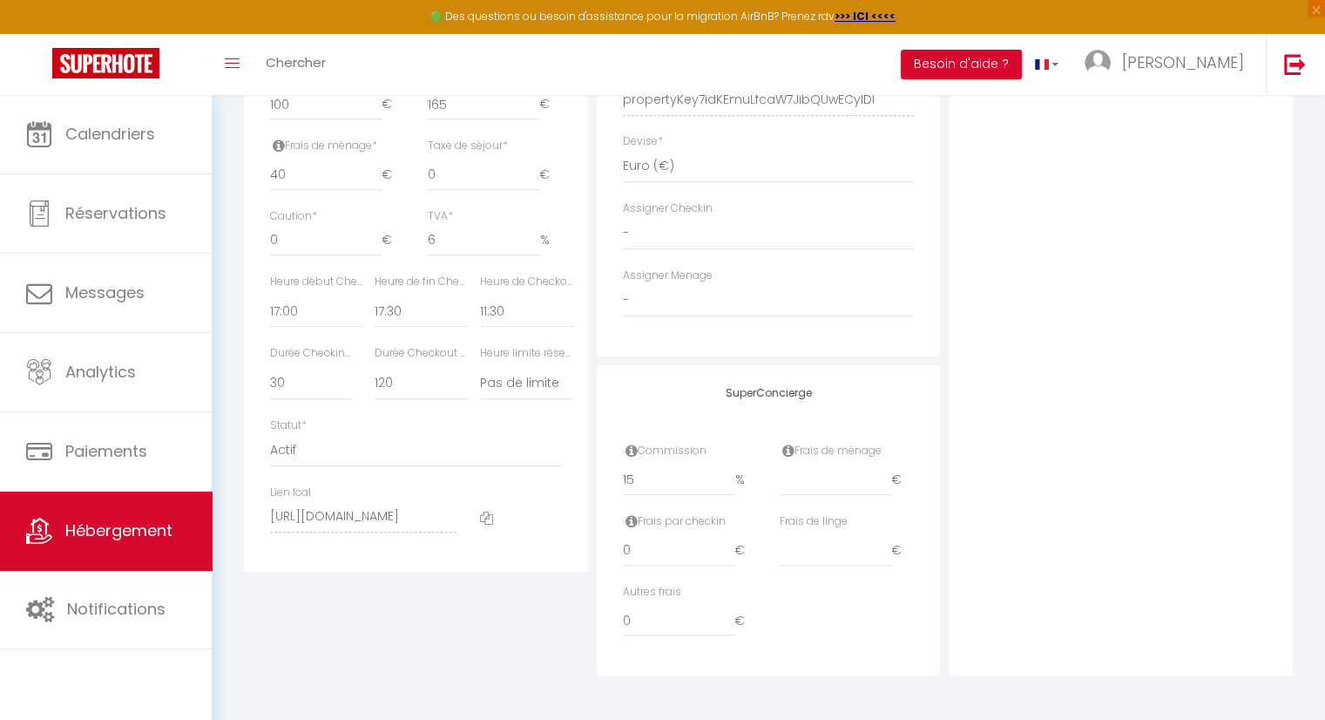
scroll to position [828, 0]
click at [812, 553] on input "number" at bounding box center [836, 550] width 112 height 31
type input "1"
select select
checkbox input "false"
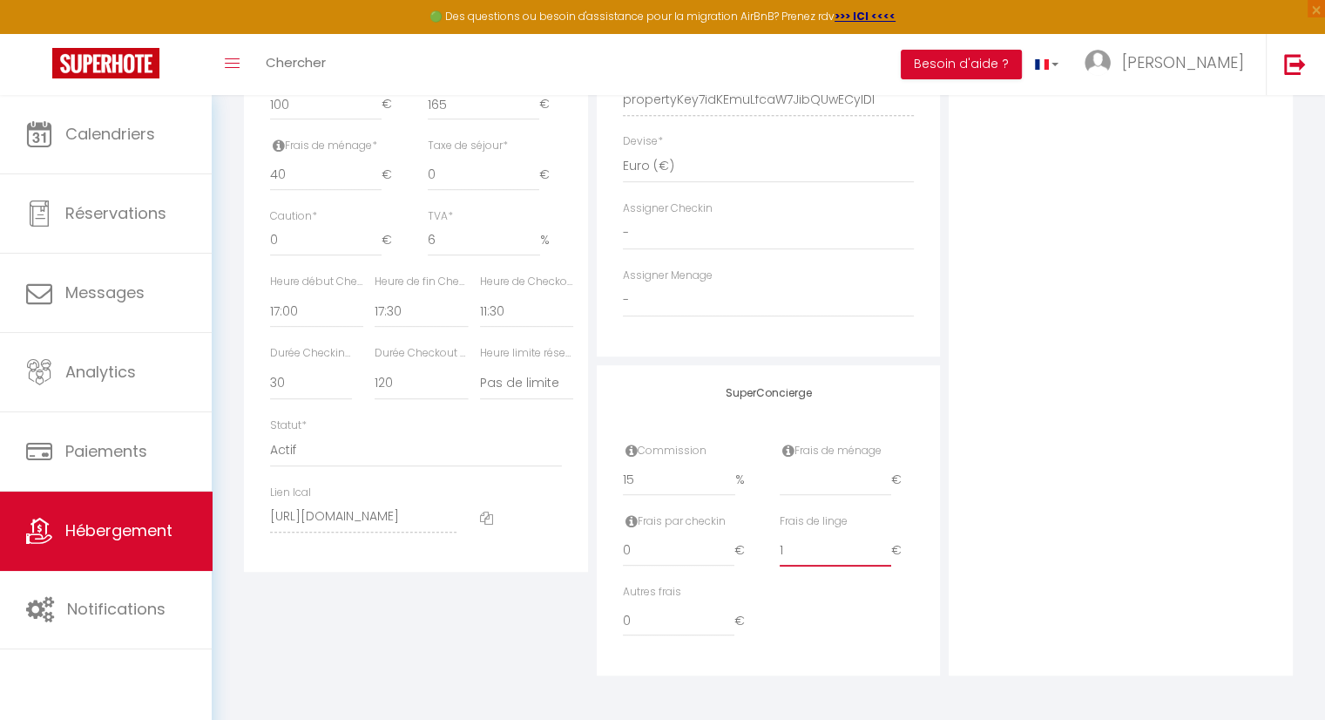
checkbox input "false"
type input "15"
select select
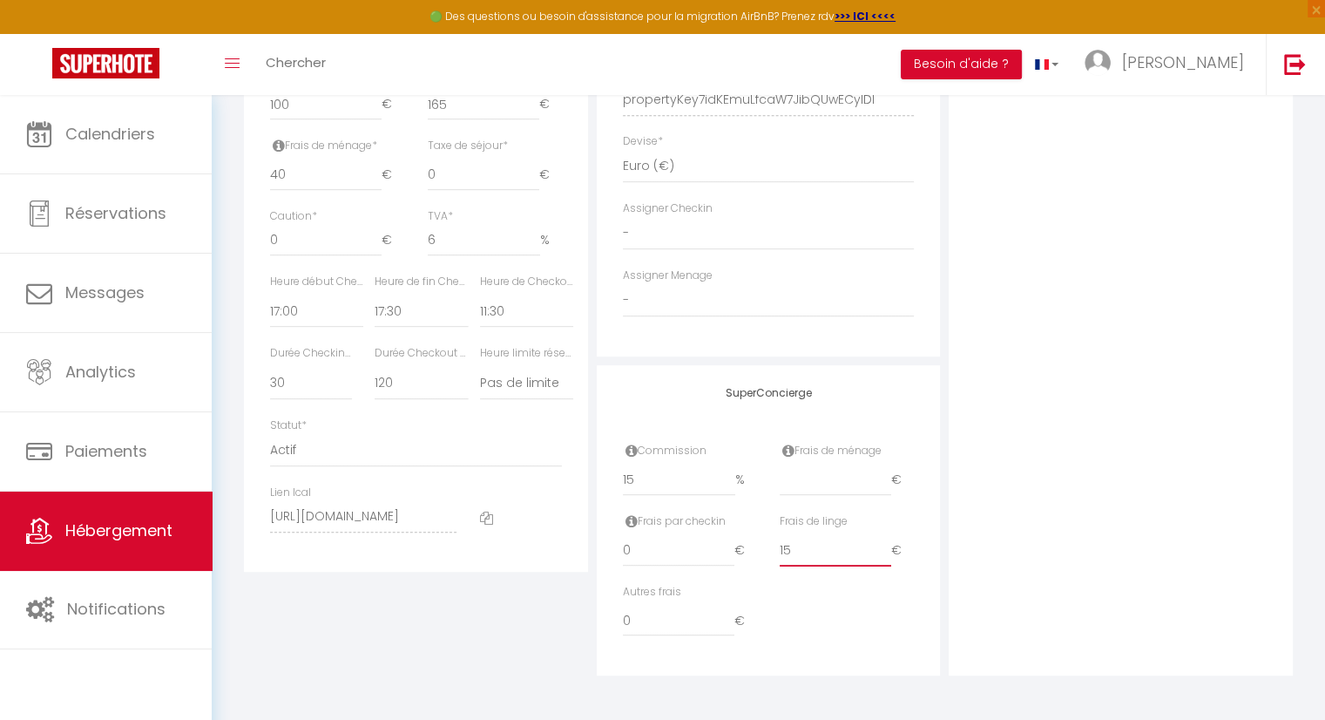
checkbox input "false"
type input "15"
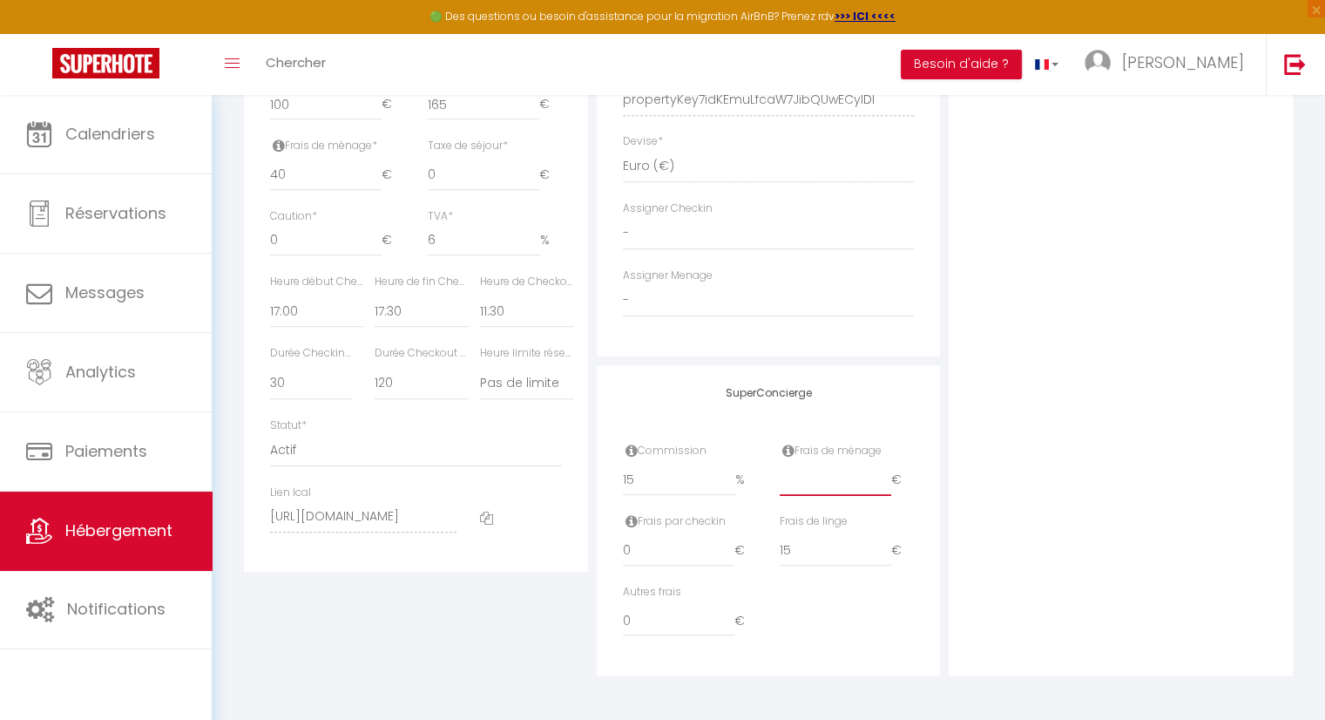
click at [805, 487] on input "number" at bounding box center [836, 479] width 112 height 31
type input "4"
select select
checkbox input "false"
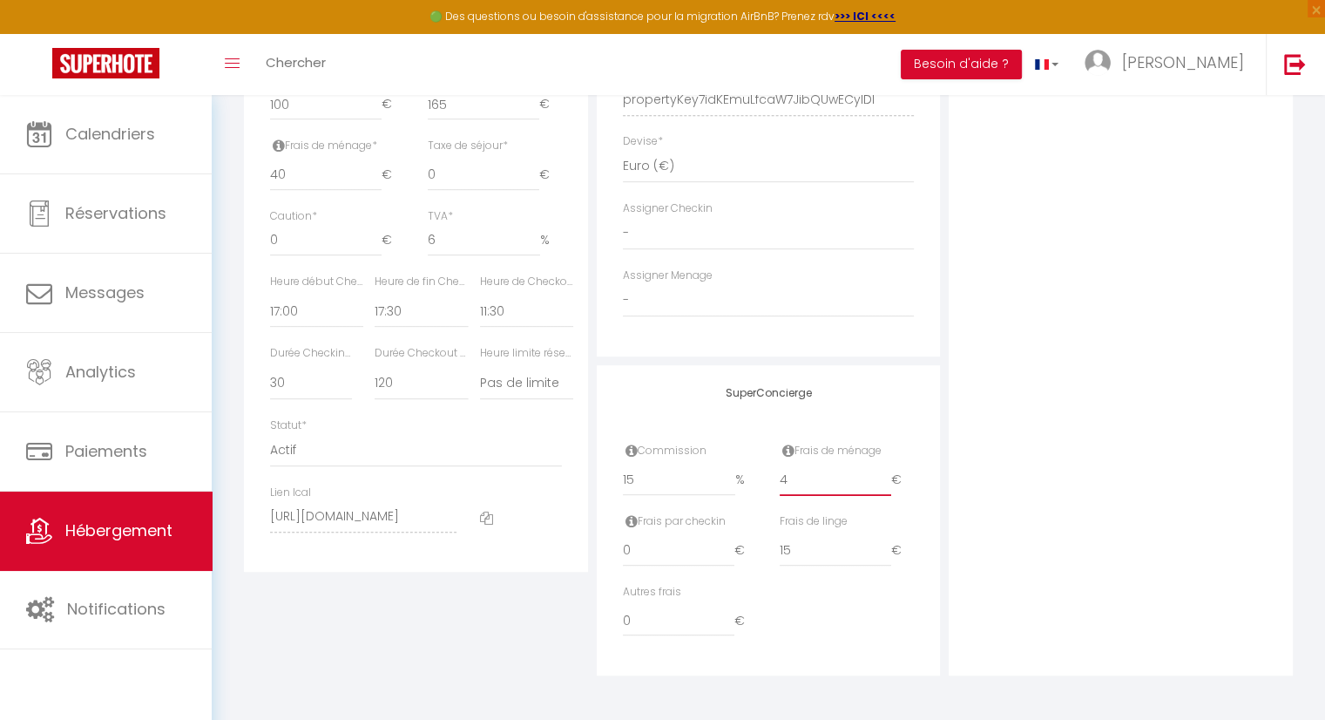
checkbox input "false"
type input "40"
select select
checkbox input "false"
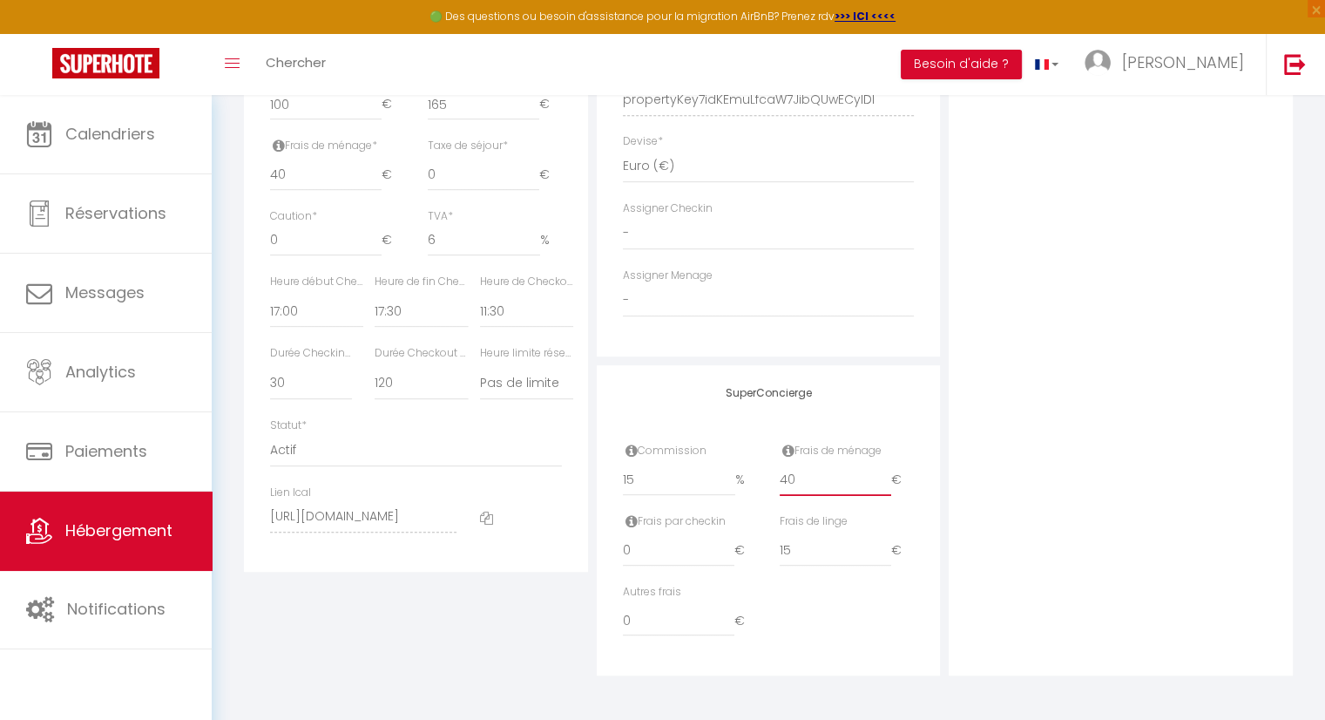
checkbox input "false"
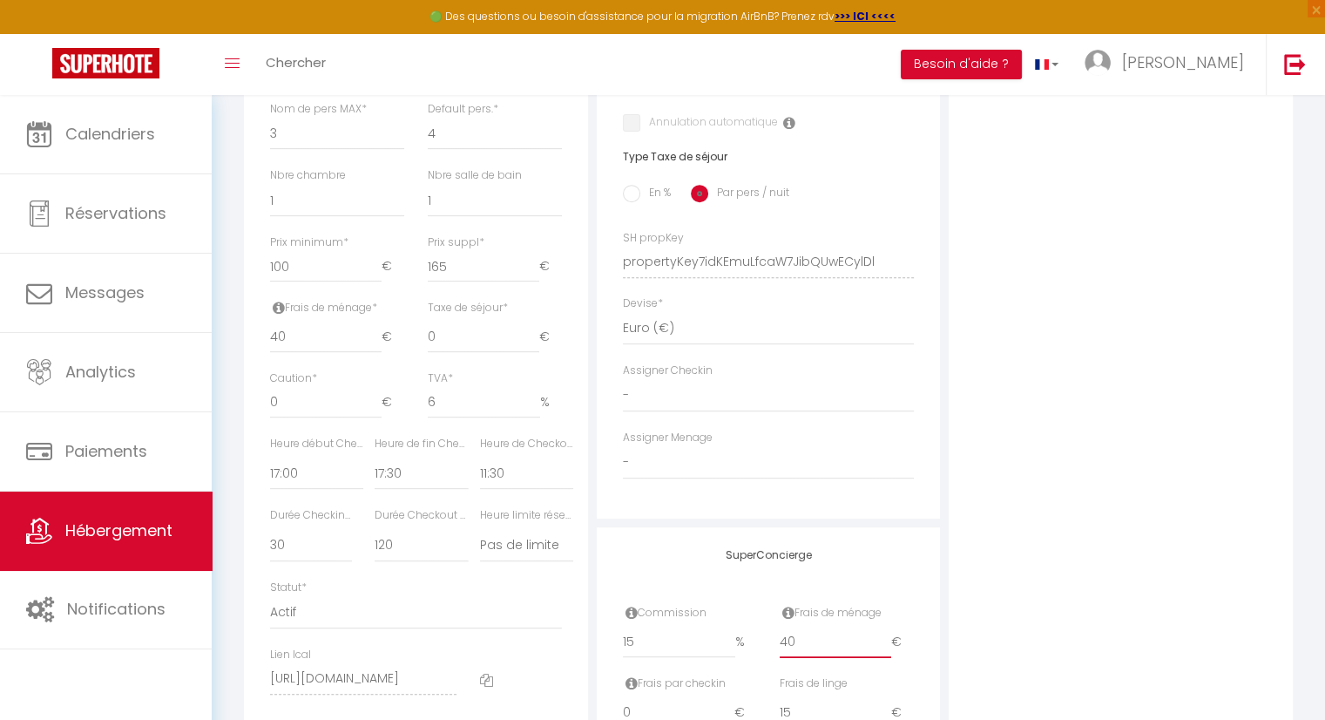
scroll to position [740, 0]
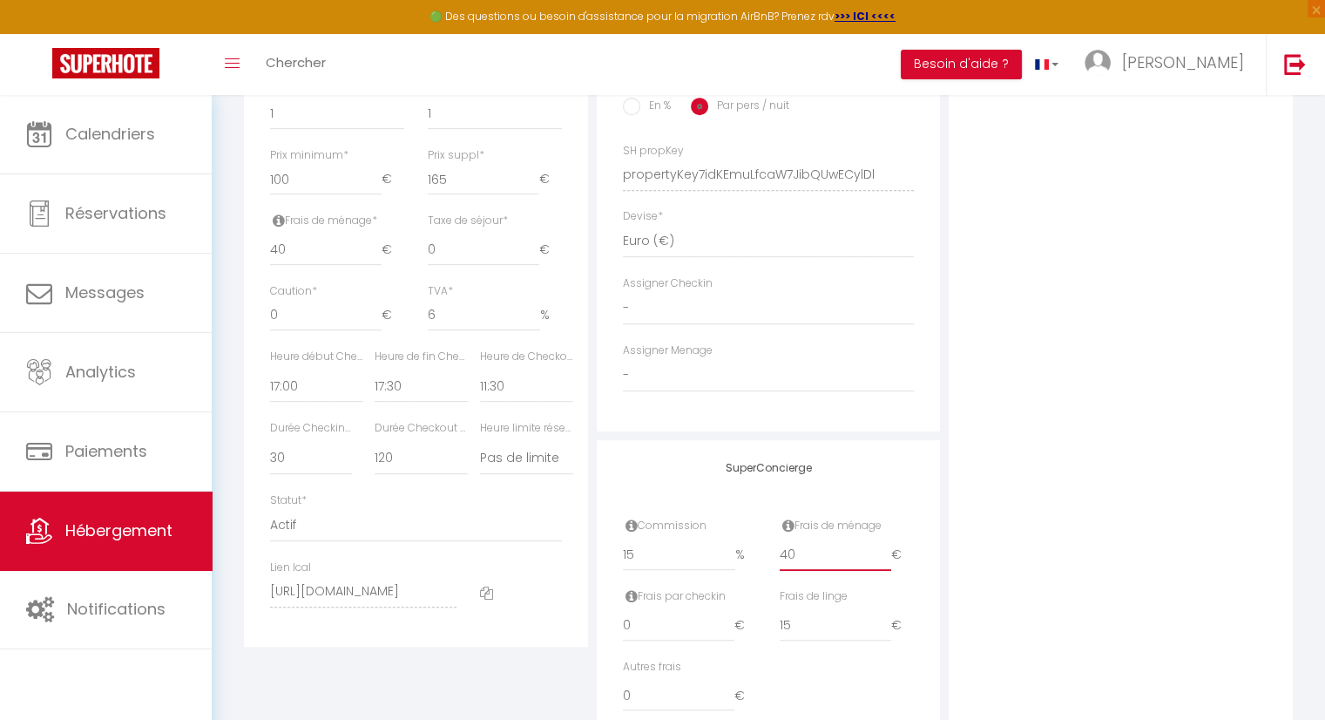
type input "40"
drag, startPoint x: 303, startPoint y: 396, endPoint x: 248, endPoint y: 389, distance: 55.3
click at [248, 389] on div "Détails Nom * [PERSON_NAME] propriétaire [PERSON_NAME] propriétaire Dambly Adre…" at bounding box center [416, 111] width 344 height 1072
click at [270, 382] on select "00:00 00:15 00:30 00:45 01:00 01:15 01:30 01:45 02:00 02:15 02:30 02:45 03:00" at bounding box center [316, 385] width 93 height 33
drag, startPoint x: 389, startPoint y: 396, endPoint x: 378, endPoint y: 393, distance: 10.8
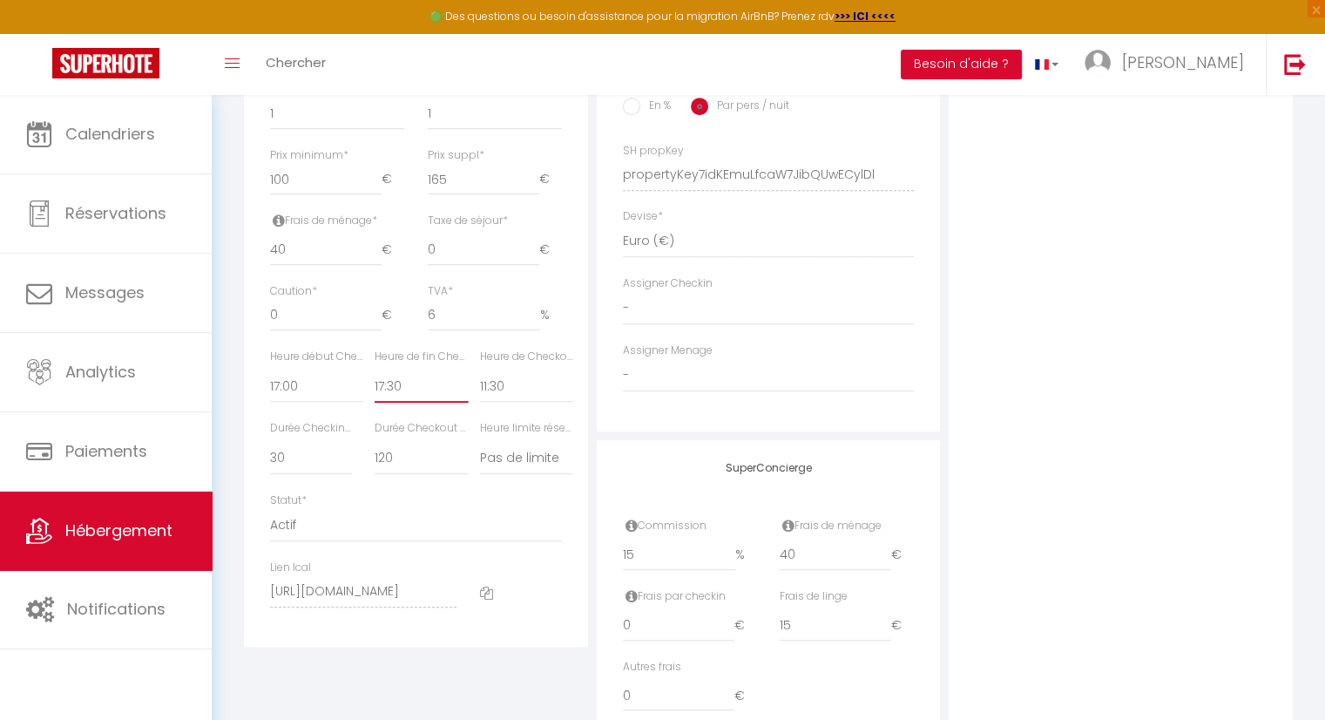
click at [378, 393] on select "00:00 00:15 00:30 00:45 01:00 01:15 01:30 01:45 02:00 02:15 02:30 02:45 03:00" at bounding box center [421, 385] width 93 height 33
drag, startPoint x: 1236, startPoint y: 455, endPoint x: 1216, endPoint y: 455, distance: 20.0
click at [1236, 455] on div "Photo Photo Drag and drop a file here or click Ooops, something wrong appended.…" at bounding box center [1121, 162] width 344 height 1175
drag, startPoint x: 520, startPoint y: 396, endPoint x: 480, endPoint y: 402, distance: 40.5
click at [480, 402] on select "00:00 00:15 00:30 00:45 01:00 01:15 01:30 01:45 02:00 02:15 02:30 02:45 03:00" at bounding box center [526, 385] width 93 height 33
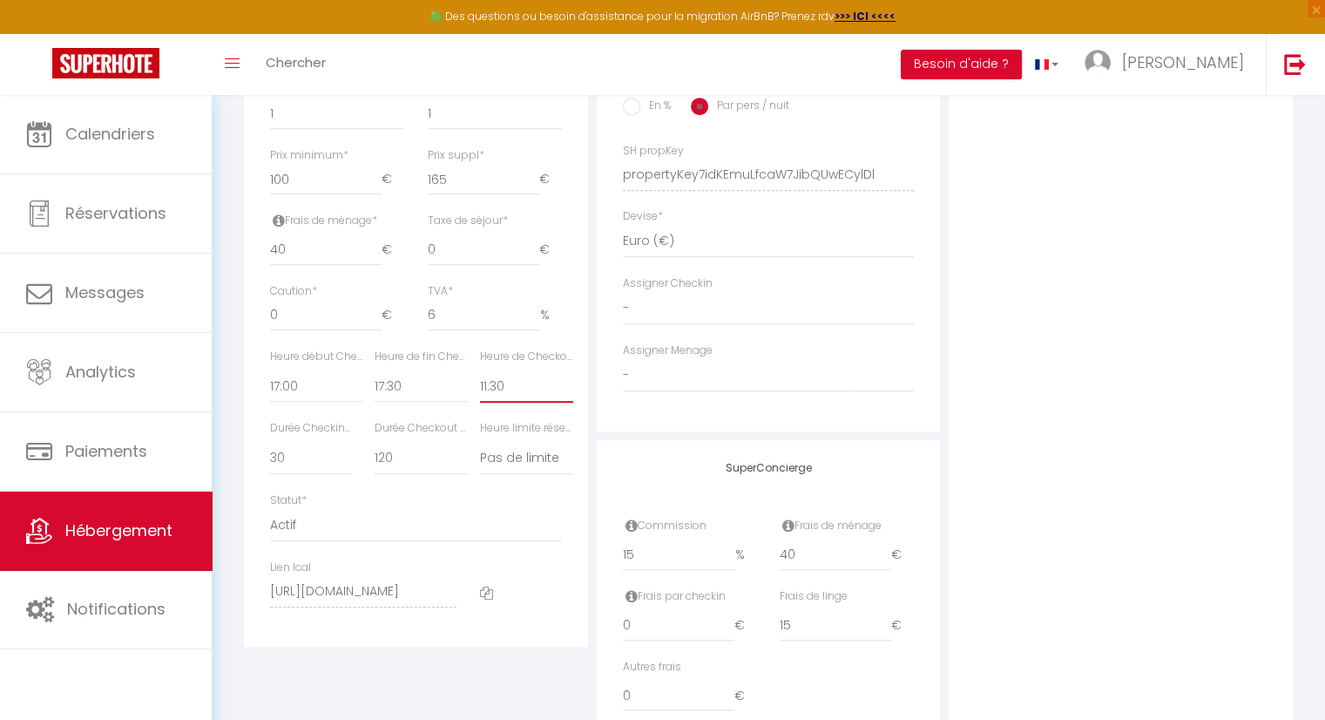
select select "10:00"
click at [480, 382] on select "00:00 00:15 00:30 00:45 01:00 01:15 01:30 01:45 02:00 02:15 02:30 02:45 03:00" at bounding box center [526, 385] width 93 height 33
select select
checkbox input "false"
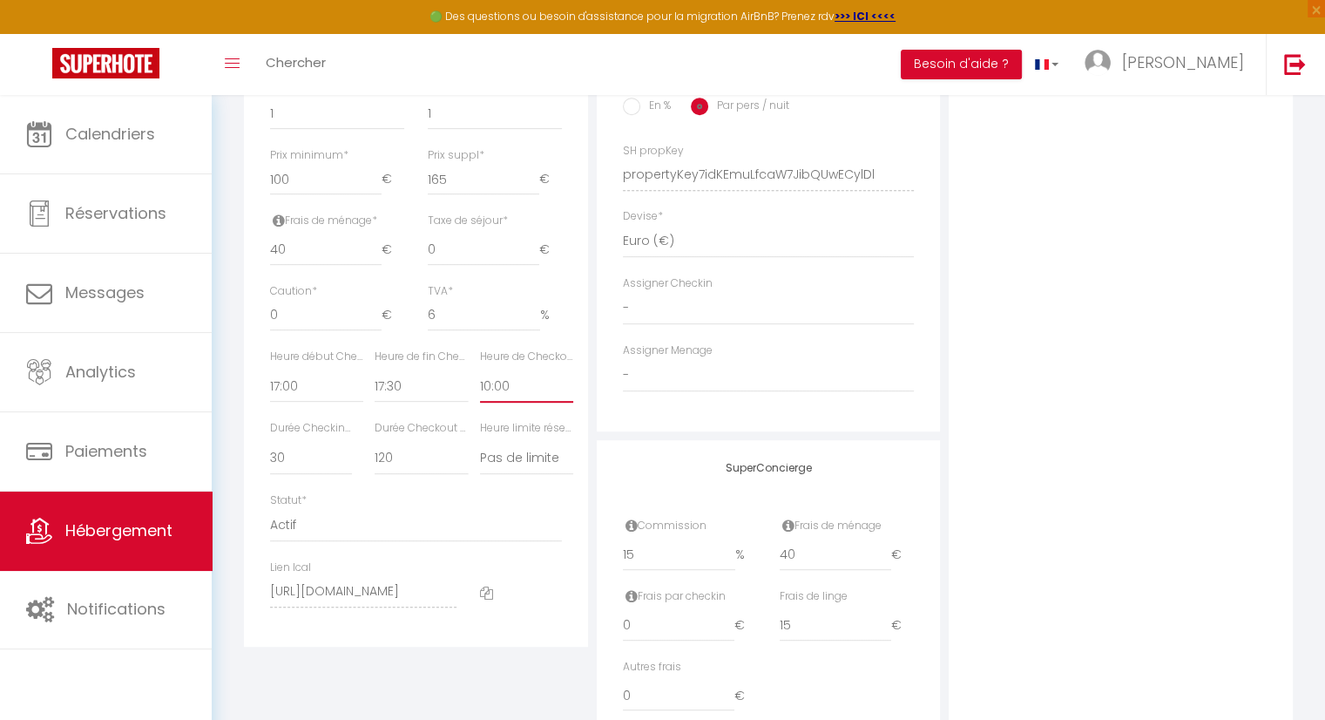
checkbox input "false"
drag, startPoint x: 399, startPoint y: 474, endPoint x: 370, endPoint y: 464, distance: 30.3
click at [370, 464] on div "Durée Checkout (min) 15 30 45 60 75 90 105 120 135 150 165 180 195" at bounding box center [415, 456] width 105 height 72
click at [375, 453] on select "15 30 45 60 75 90 105 120 135 150 165 180 195 210" at bounding box center [421, 458] width 93 height 33
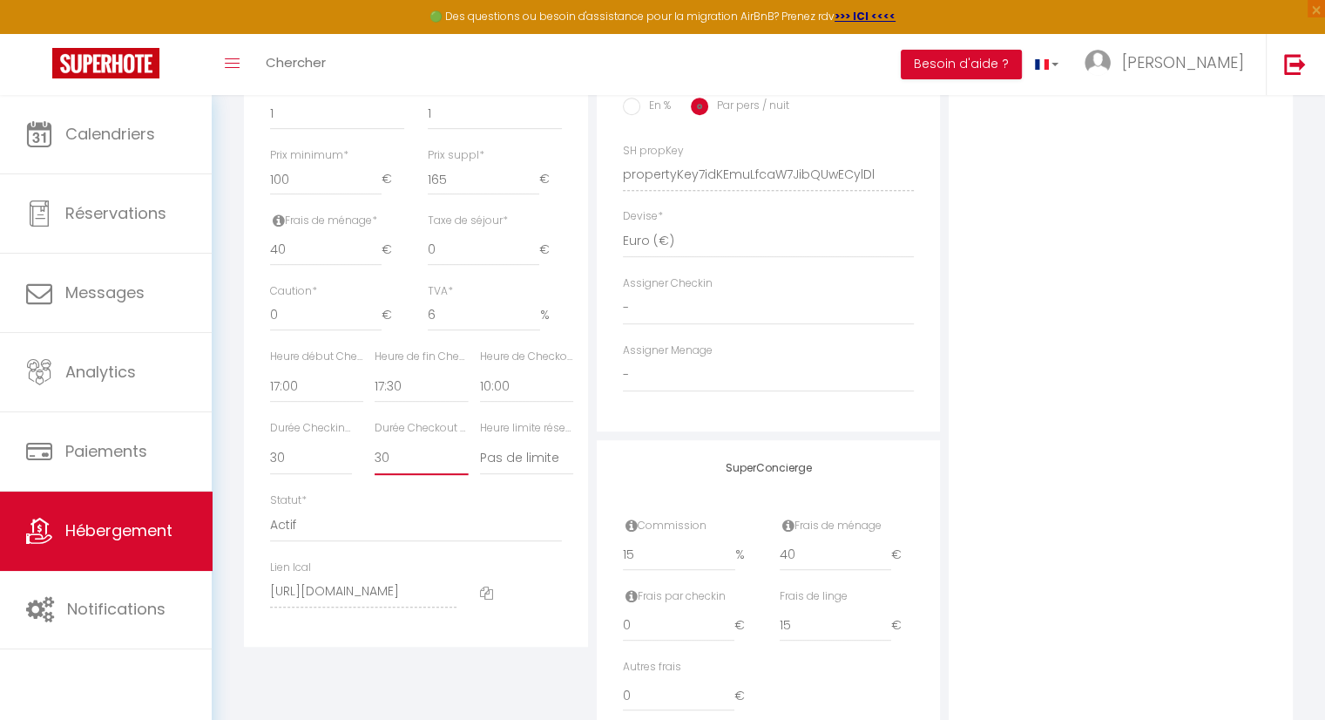
click at [399, 475] on select "15 30 45 60 75 90 105 120 135 150 165 180 195 210" at bounding box center [421, 458] width 93 height 33
click at [375, 453] on select "15 30 45 60 75 90 105 120 135 150 165 180 195 210" at bounding box center [421, 458] width 93 height 33
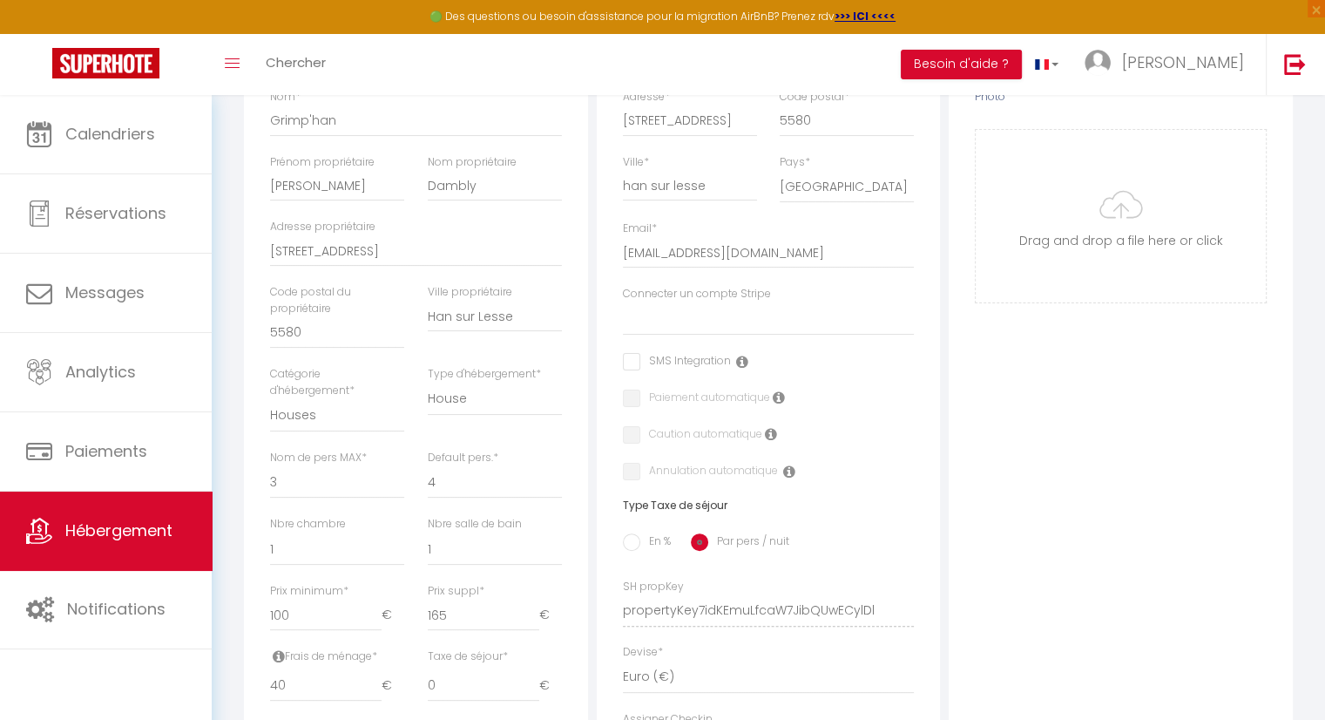
scroll to position [0, 0]
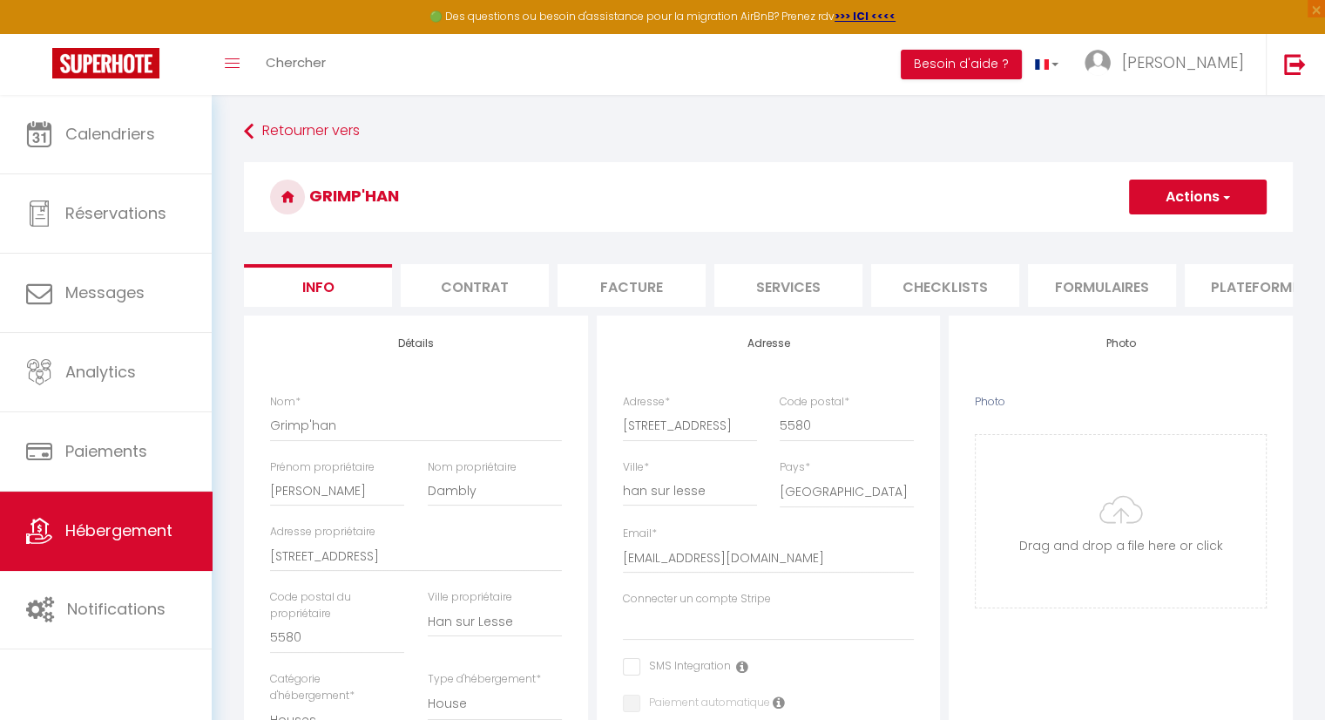
click at [1187, 203] on button "Actions" at bounding box center [1198, 196] width 138 height 35
click at [1148, 237] on input "Enregistrer" at bounding box center [1129, 235] width 64 height 17
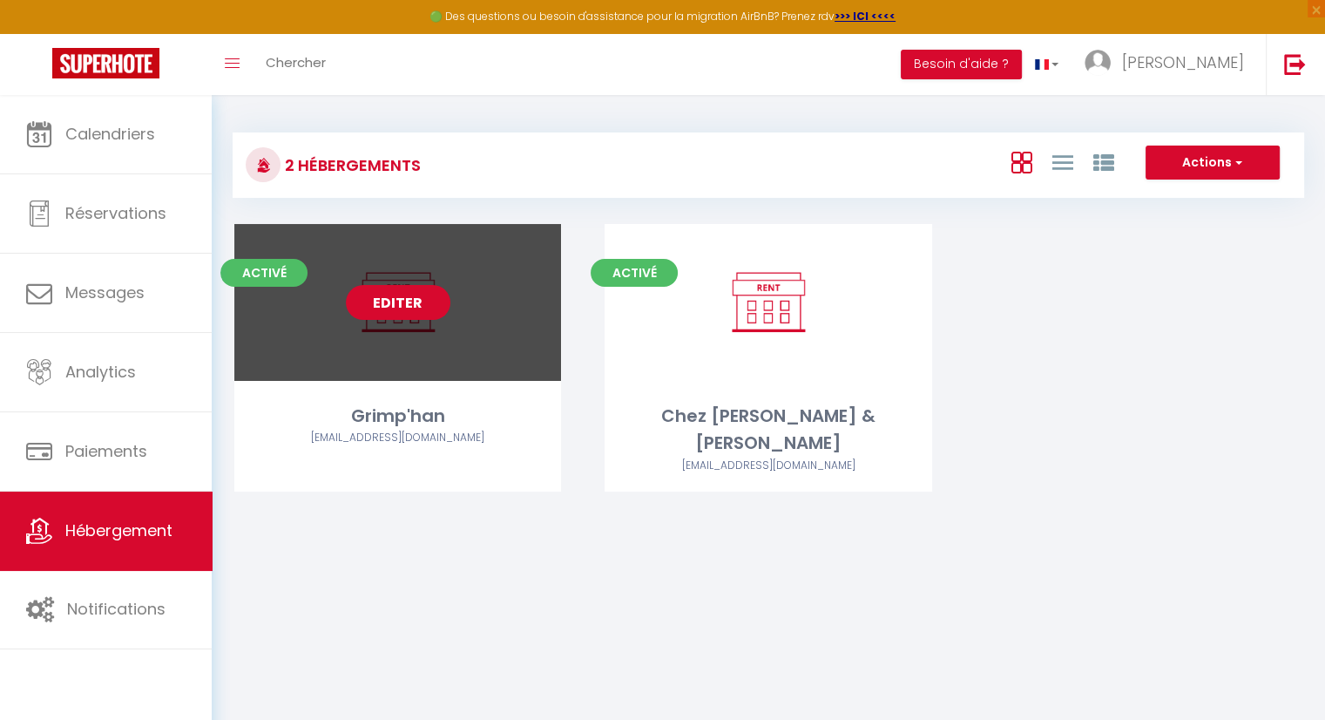
click at [408, 305] on link "Editer" at bounding box center [398, 302] width 105 height 35
click at [375, 306] on link "Editer" at bounding box center [398, 302] width 105 height 35
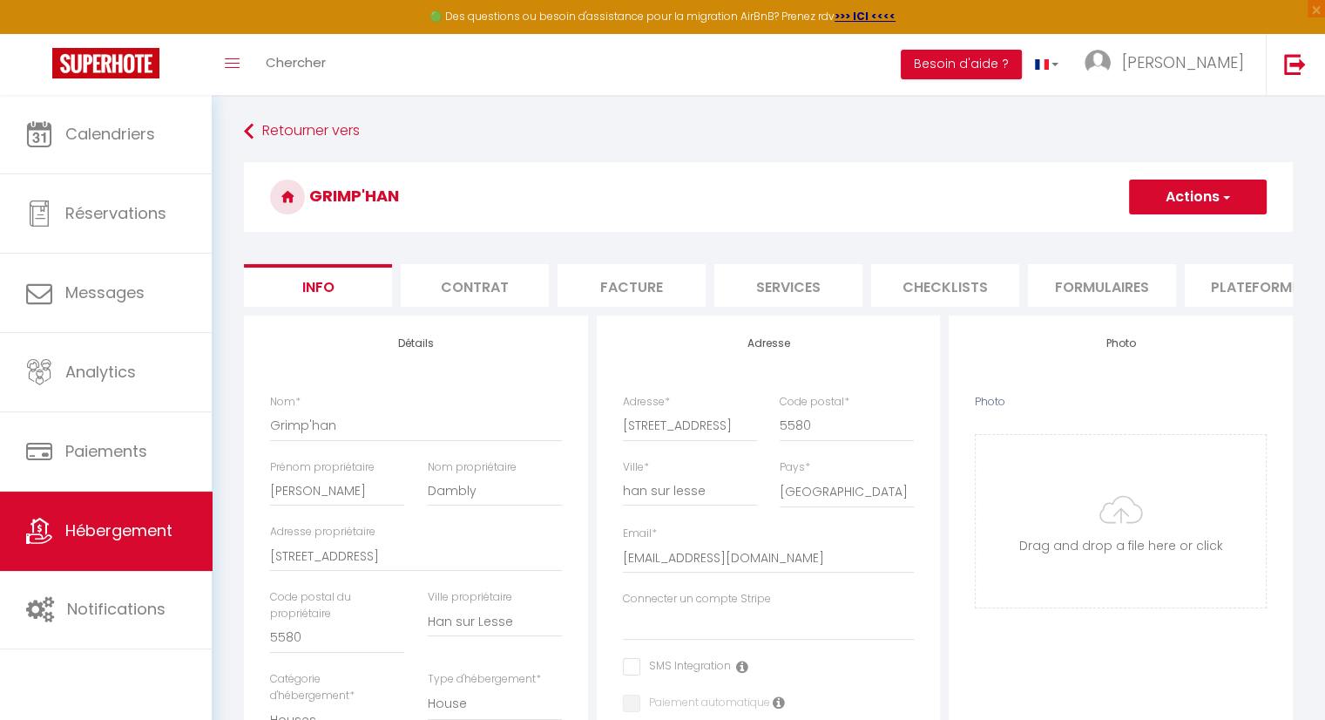
click at [666, 280] on li "Facture" at bounding box center [632, 285] width 148 height 43
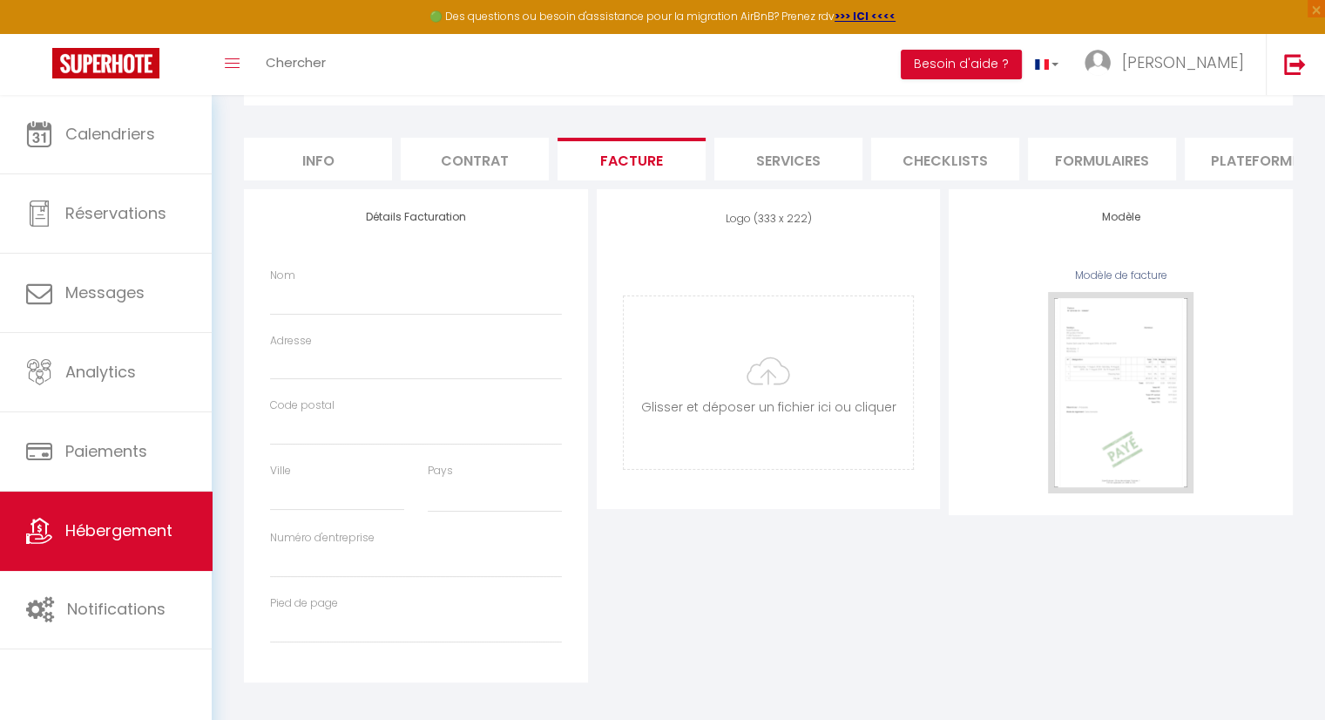
scroll to position [145, 0]
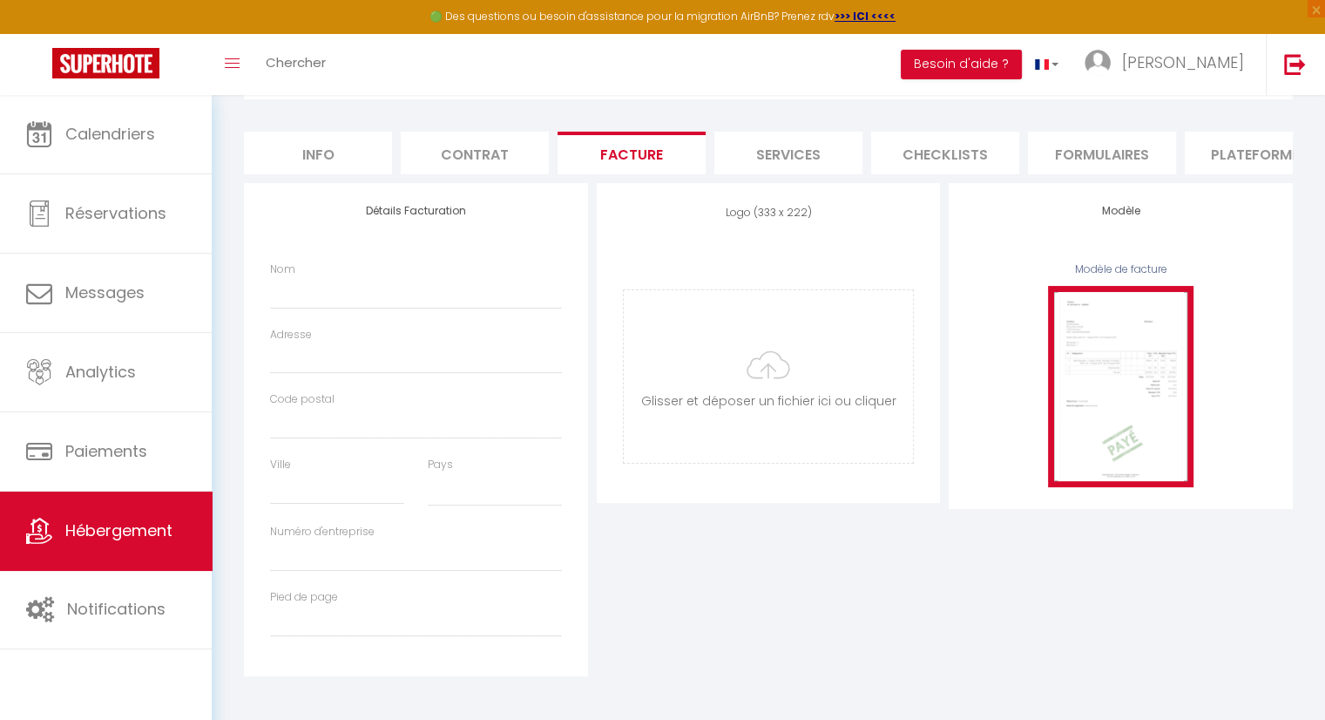
click at [1106, 443] on img at bounding box center [1120, 386] width 145 height 201
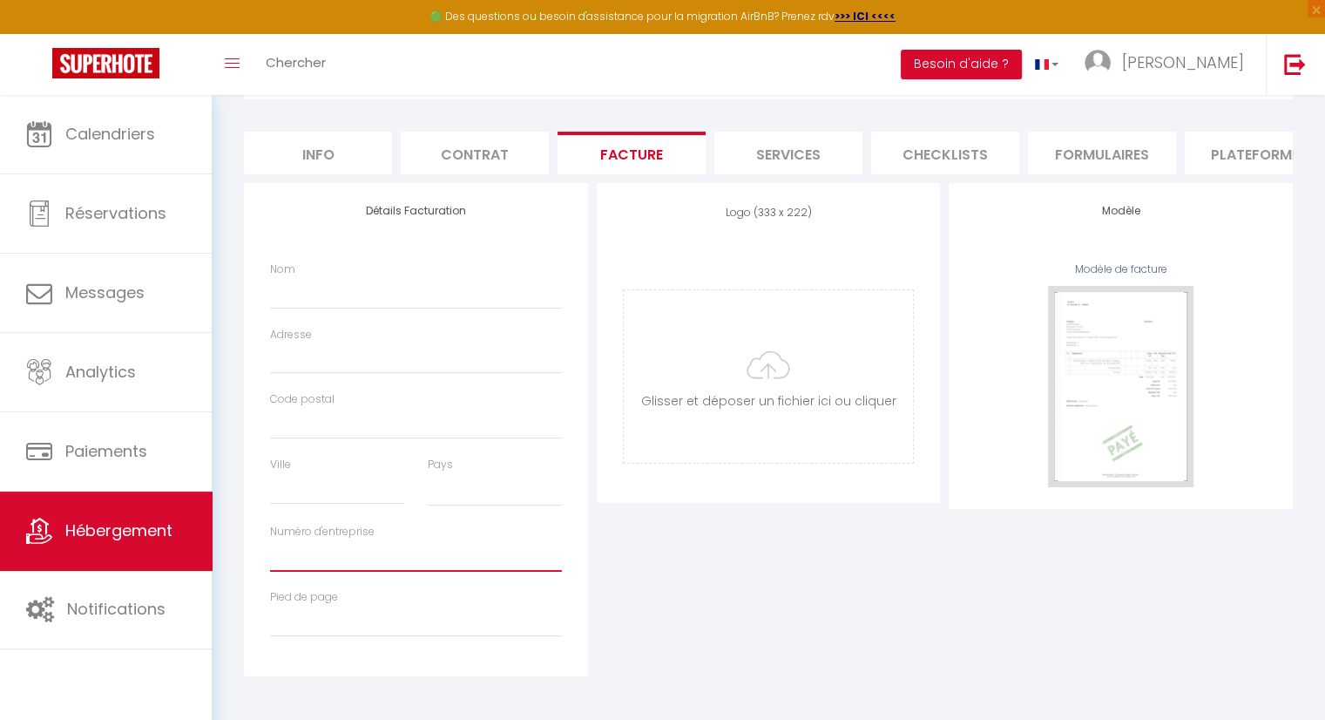
click at [345, 541] on input "Numéro d'entreprise" at bounding box center [416, 555] width 292 height 31
click at [402, 496] on input "Ville" at bounding box center [337, 488] width 134 height 31
click at [401, 446] on div "Code postal" at bounding box center [416, 423] width 314 height 65
click at [404, 427] on input "Code postal" at bounding box center [416, 423] width 292 height 31
click at [383, 354] on input "Adresse" at bounding box center [416, 357] width 292 height 31
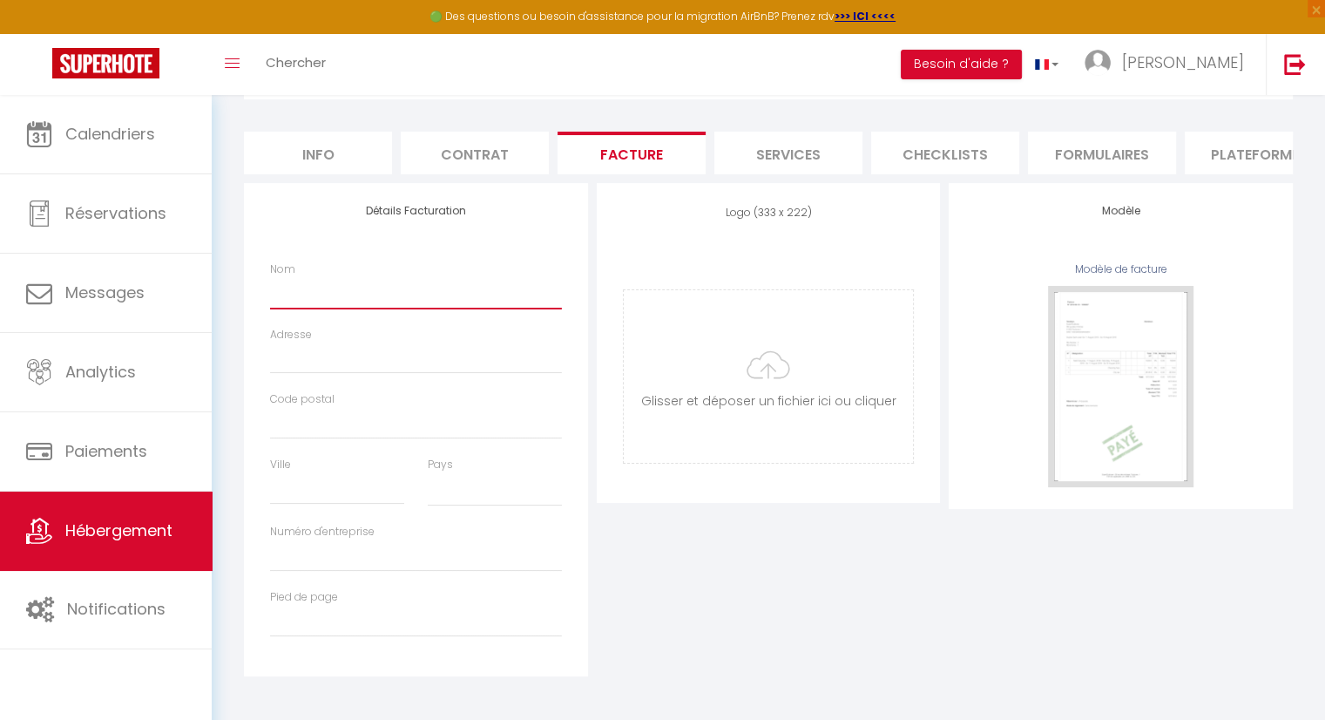
click at [390, 296] on input "Nom" at bounding box center [416, 292] width 292 height 31
click at [781, 137] on li "Services" at bounding box center [788, 153] width 148 height 43
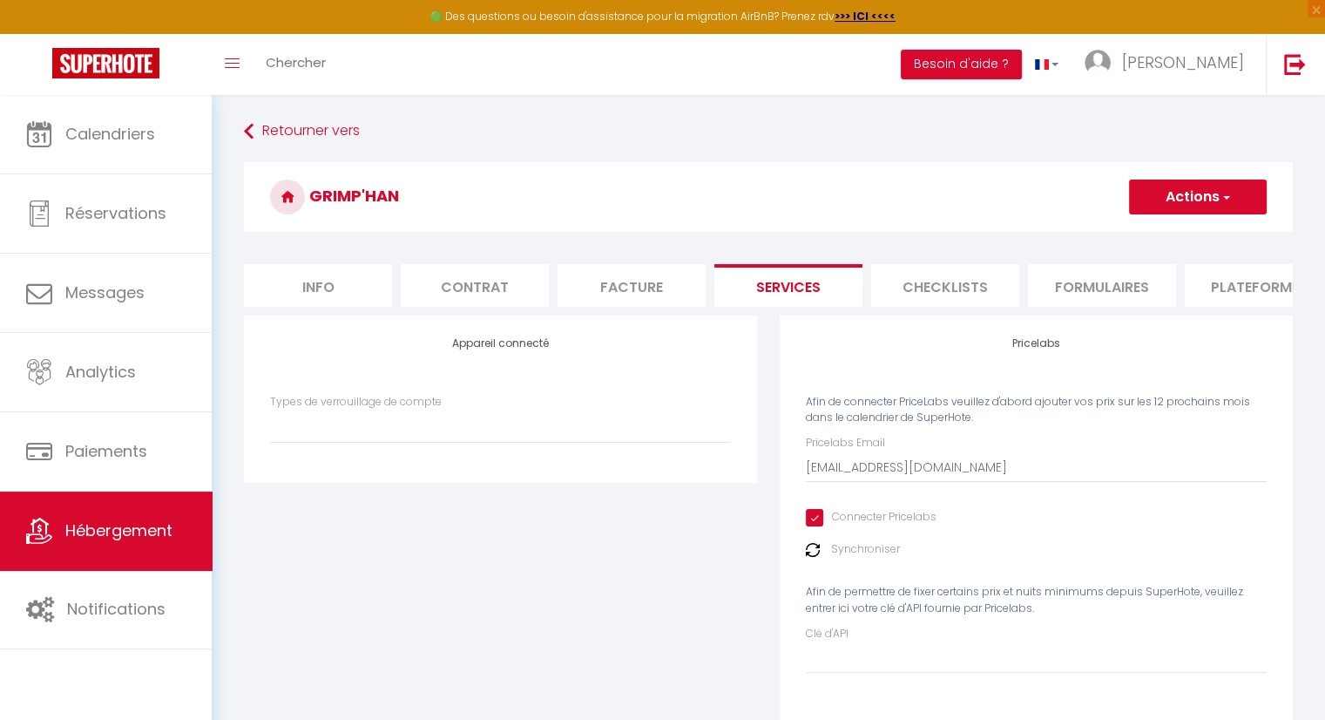
click at [919, 294] on li "Checklists" at bounding box center [945, 285] width 148 height 43
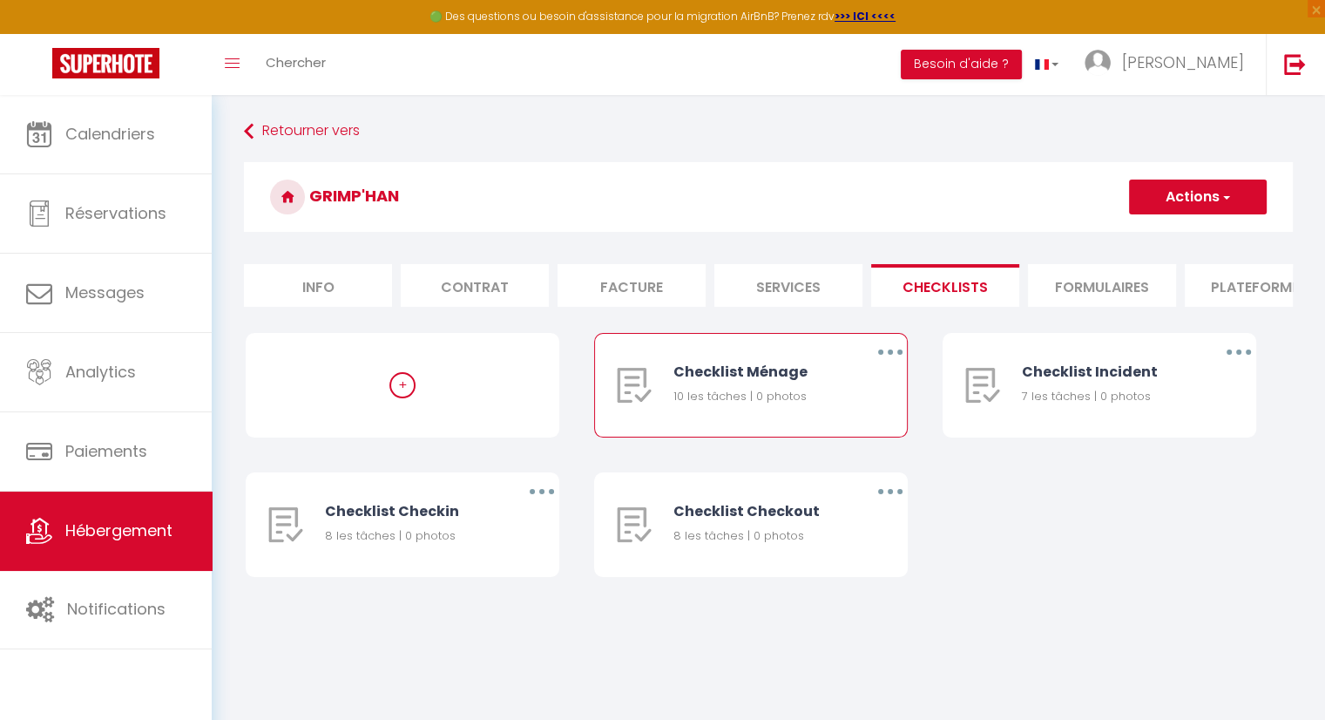
click at [747, 405] on div "10 les tâches | 0 photos" at bounding box center [758, 396] width 171 height 17
click at [660, 386] on div at bounding box center [634, 385] width 78 height 103
click at [898, 360] on button "button" at bounding box center [890, 352] width 49 height 28
click at [836, 404] on link "Editer" at bounding box center [845, 392] width 129 height 30
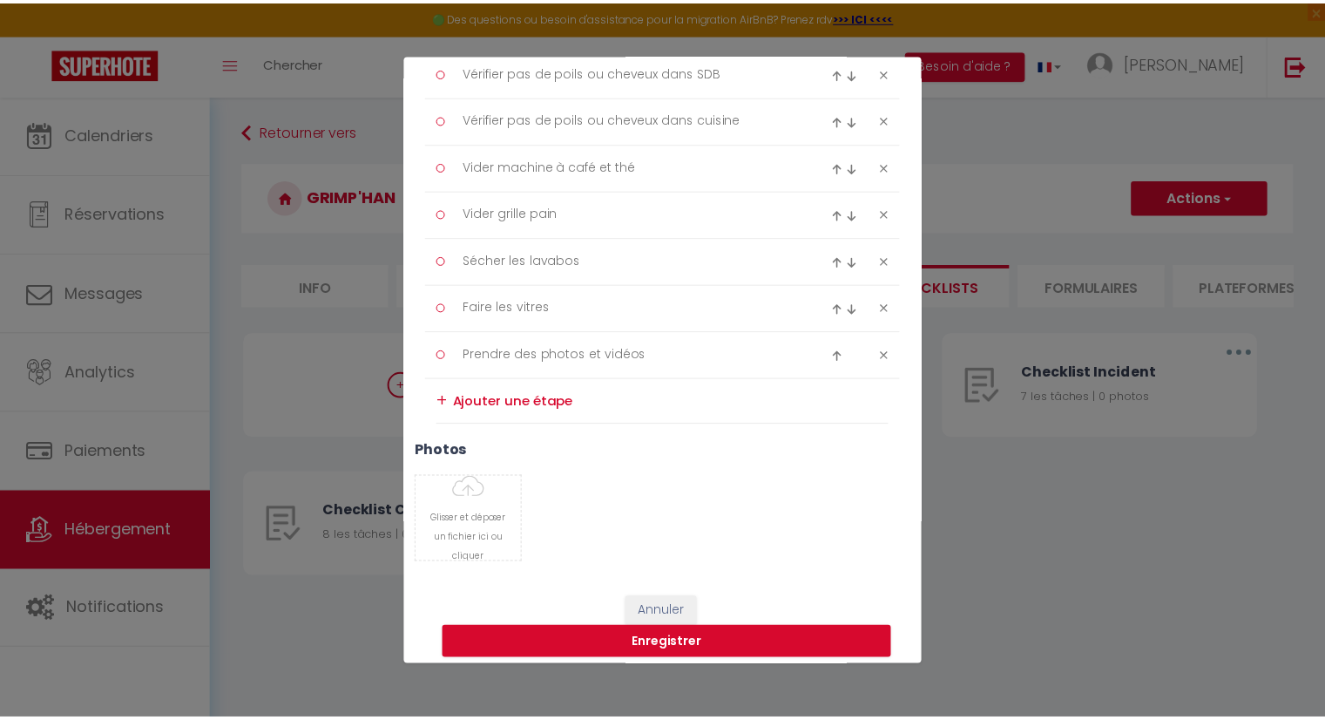
scroll to position [435, 0]
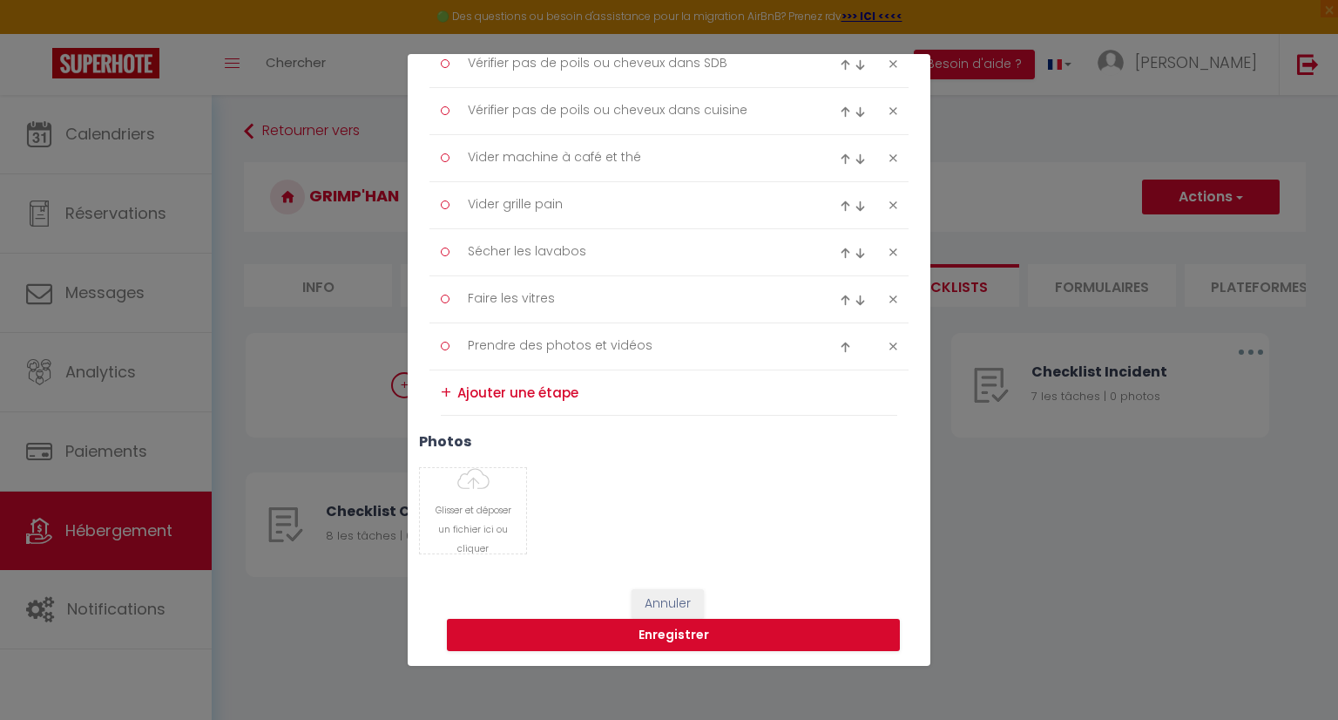
click at [991, 644] on div "Liste de checklist × Titre * Checklist Ménage Description * Procédure à suivre …" at bounding box center [669, 360] width 1338 height 720
click at [358, 428] on div "Liste de checklist × Titre * Checklist Ménage Description * Procédure à suivre …" at bounding box center [669, 360] width 1338 height 720
click at [685, 605] on button "Annuler" at bounding box center [668, 604] width 72 height 30
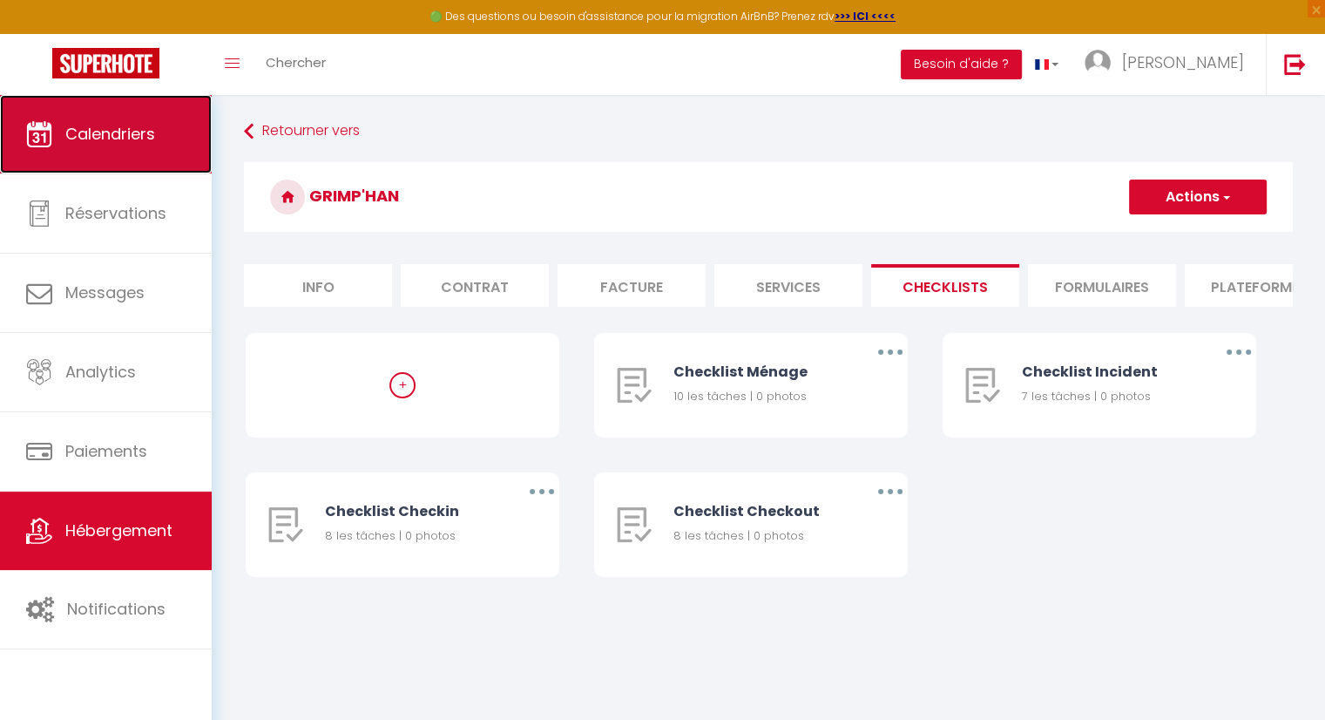
click at [142, 130] on span "Calendriers" at bounding box center [110, 134] width 90 height 22
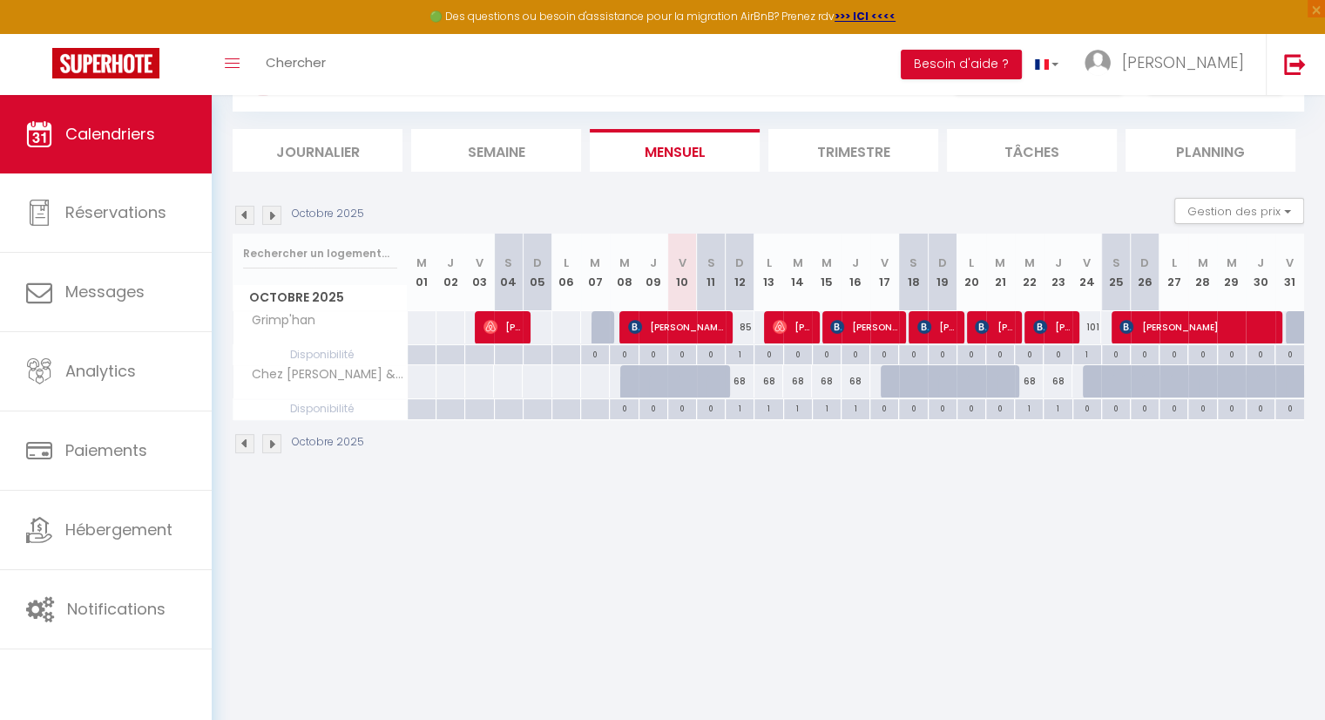
scroll to position [87, 0]
click at [1208, 628] on body "🟢 Des questions ou besoin d'assistance pour la migration AirBnB? Prenez rdv >>>…" at bounding box center [662, 368] width 1325 height 720
